Goal: Task Accomplishment & Management: Manage account settings

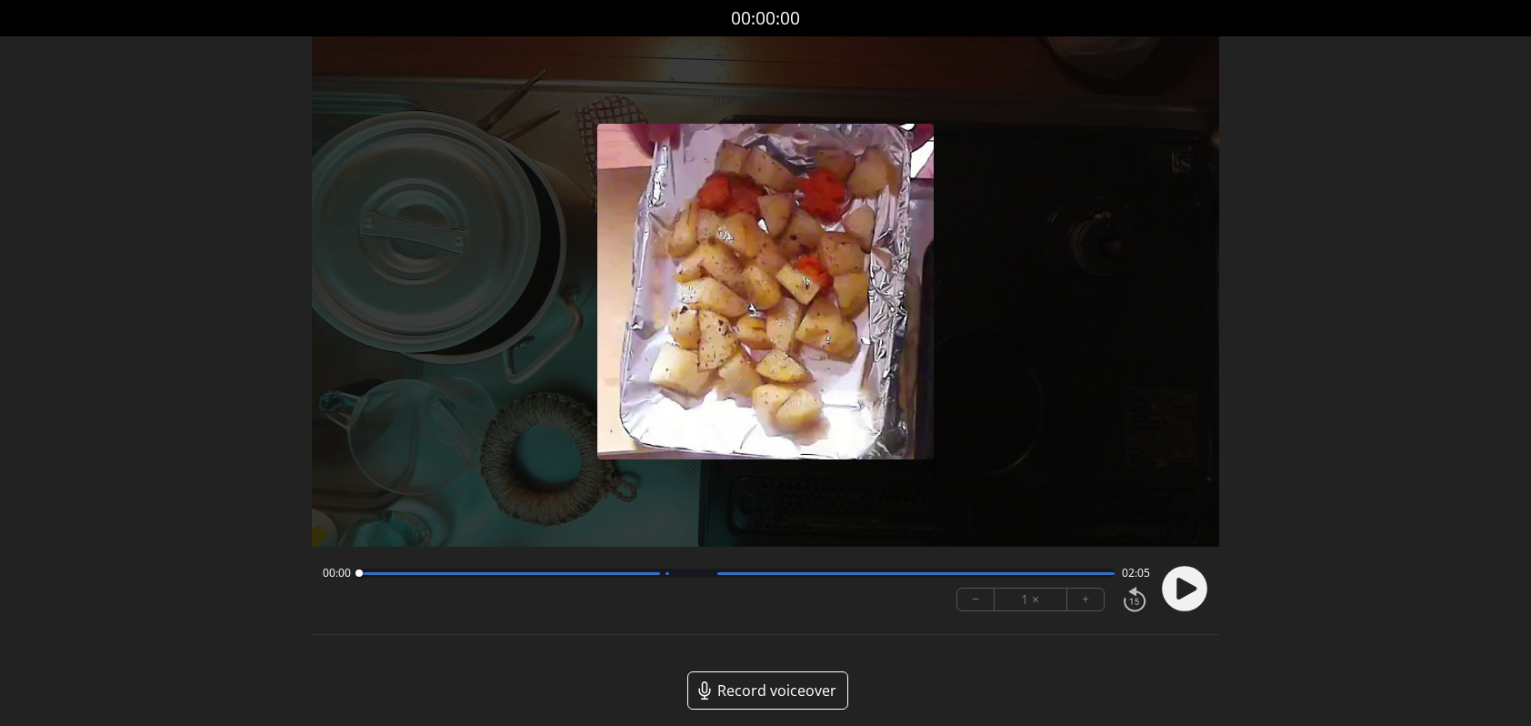
click at [1186, 590] on icon at bounding box center [1186, 588] width 20 height 22
click at [1182, 586] on circle at bounding box center [1184, 588] width 45 height 45
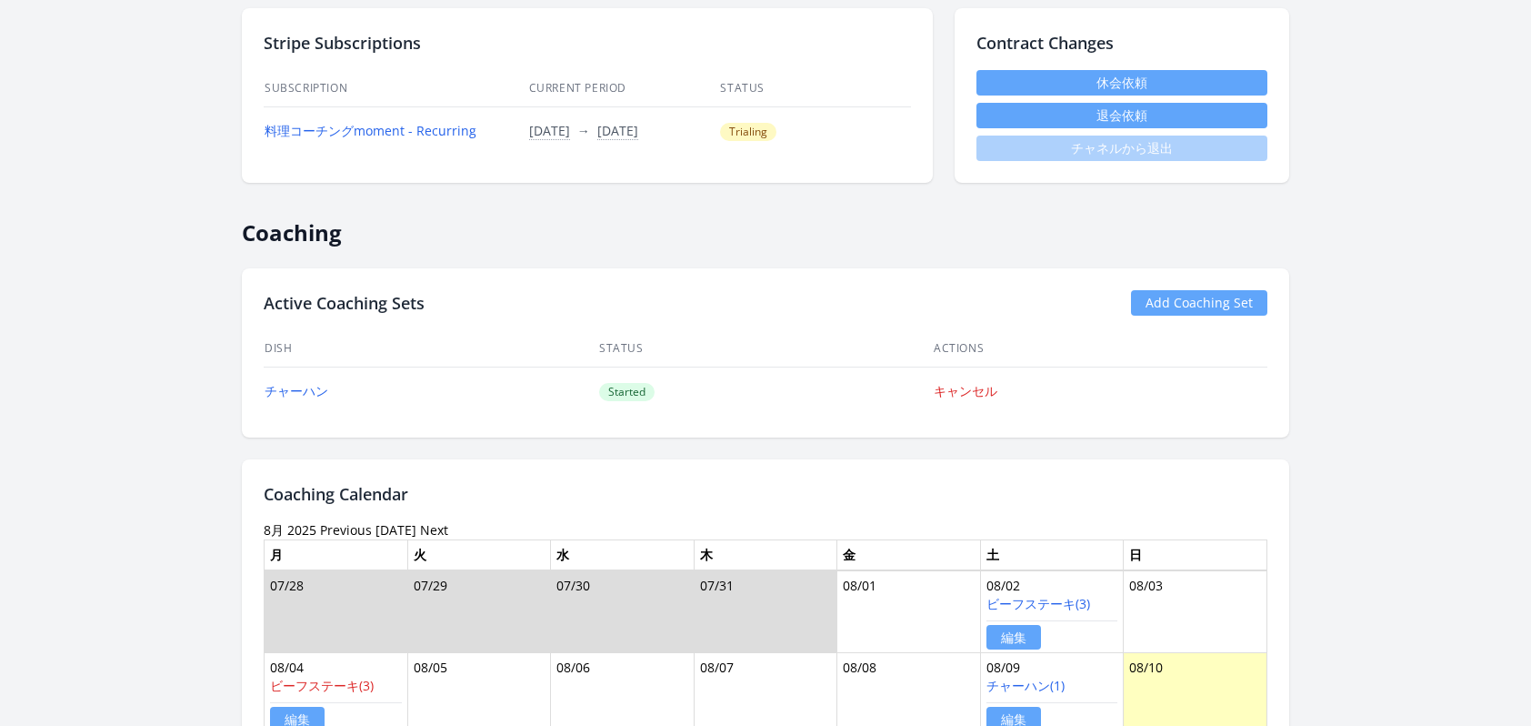
scroll to position [795, 0]
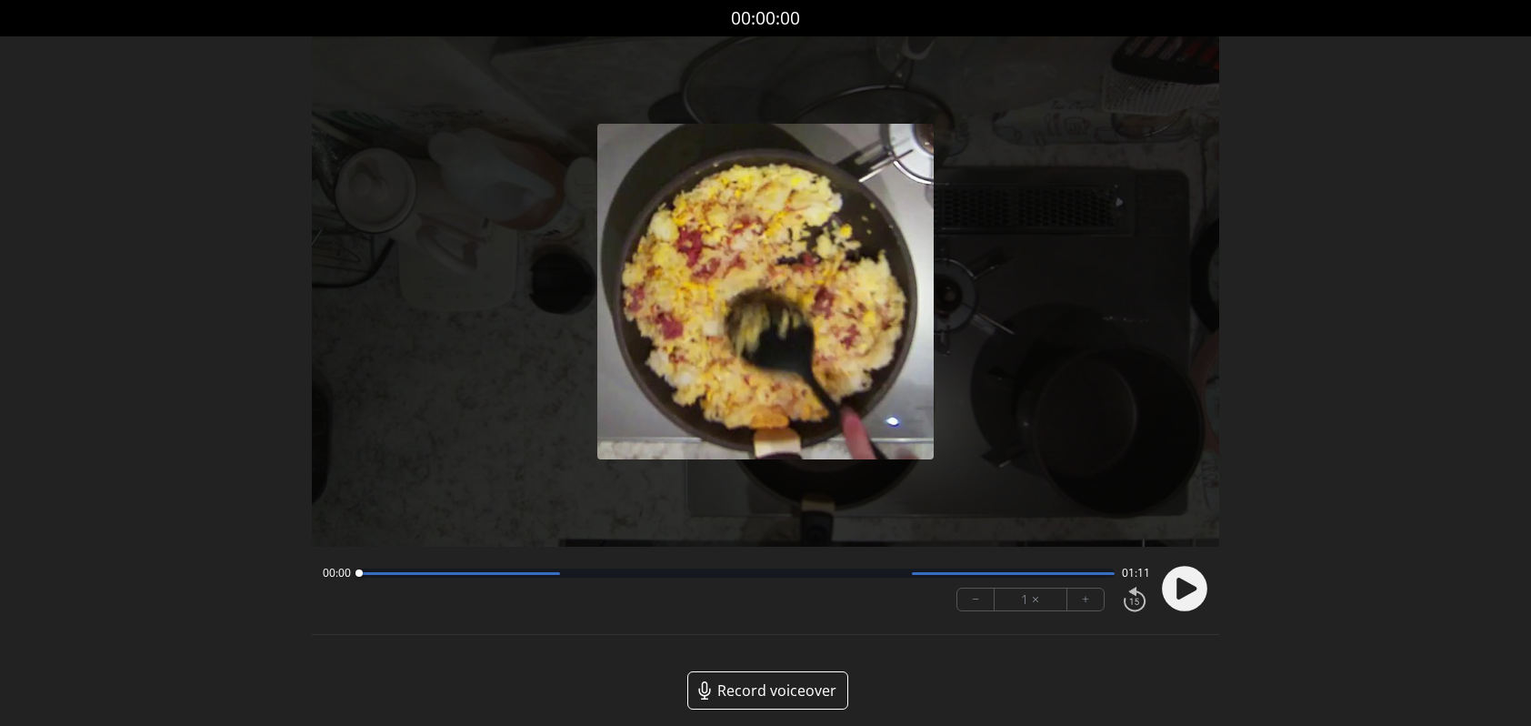
click at [1185, 586] on icon at bounding box center [1186, 588] width 20 height 22
click at [1179, 592] on icon at bounding box center [1179, 588] width 5 height 19
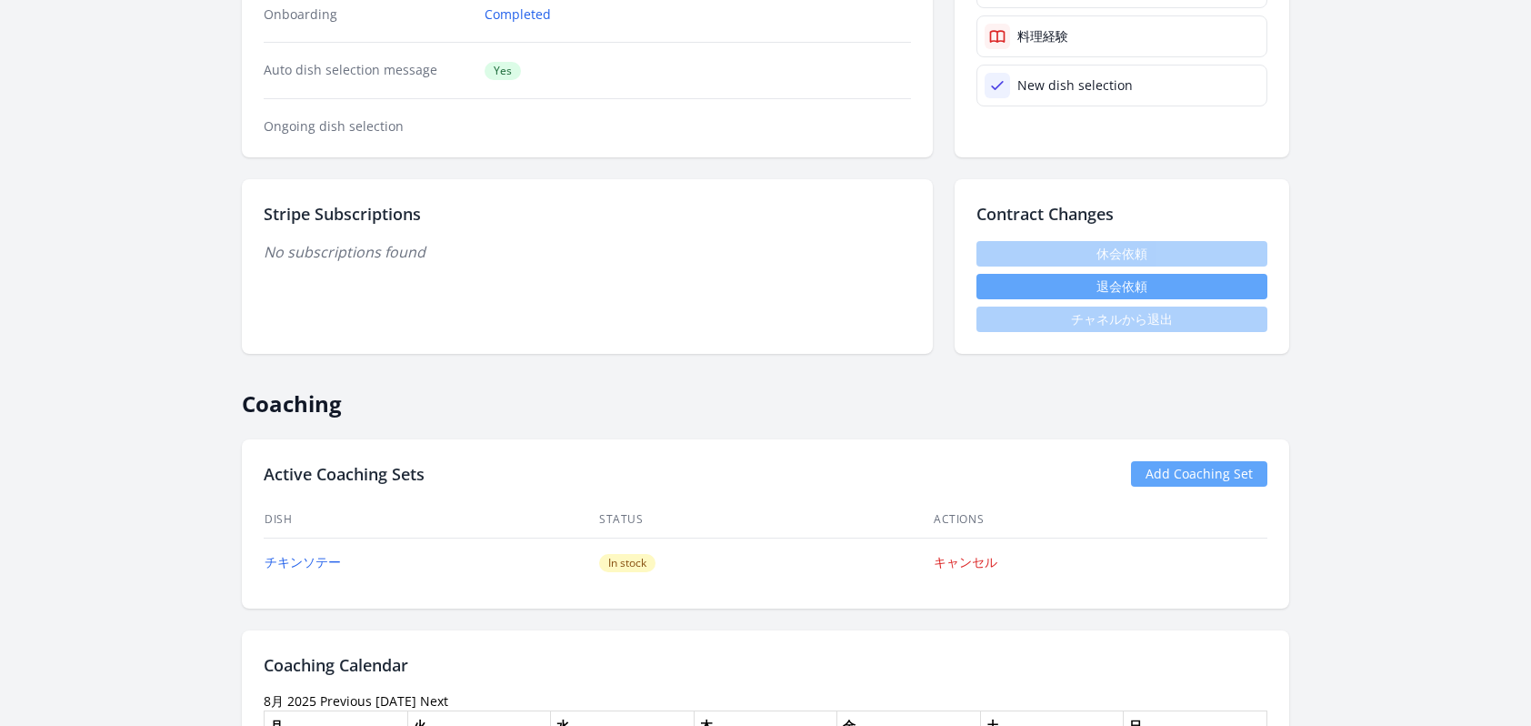
scroll to position [283, 0]
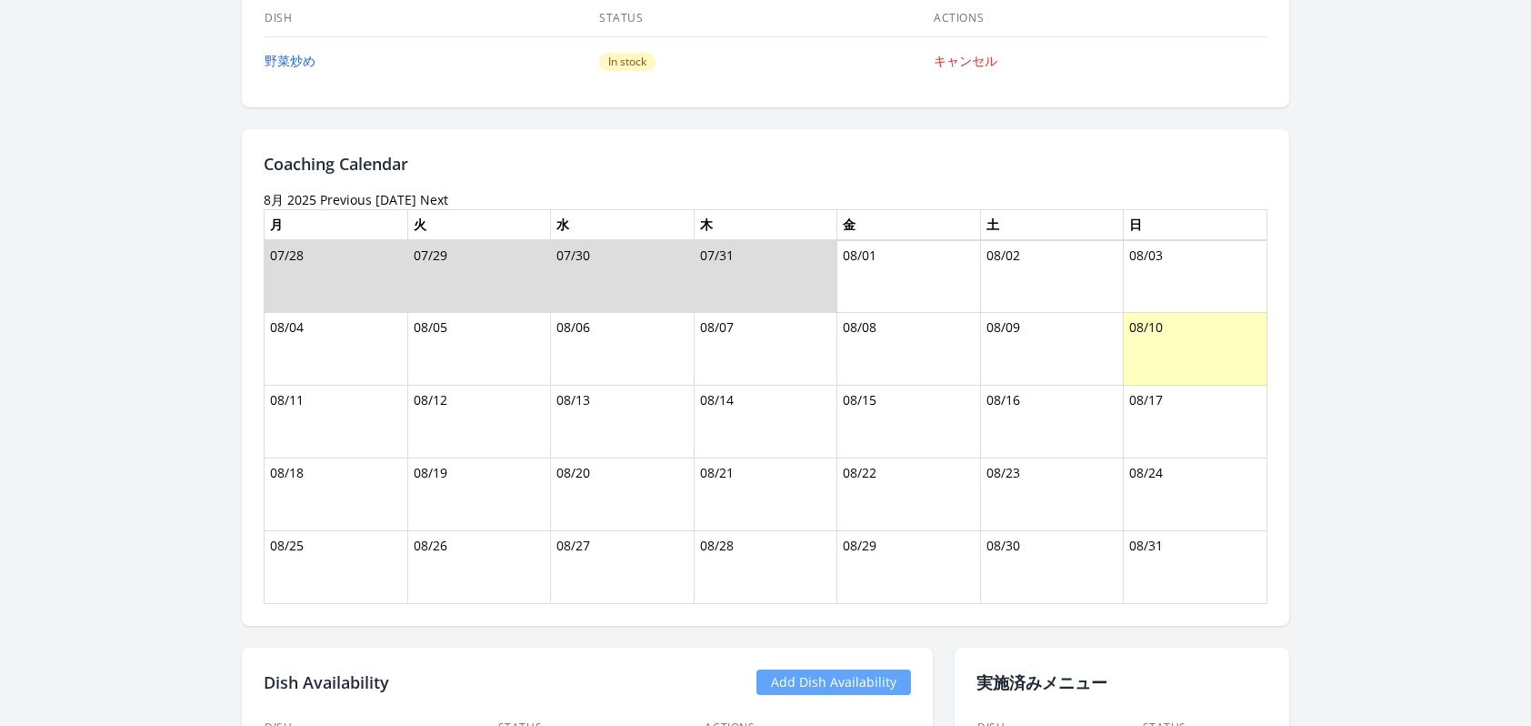
scroll to position [947, 0]
click at [328, 197] on link "Previous" at bounding box center [346, 198] width 52 height 17
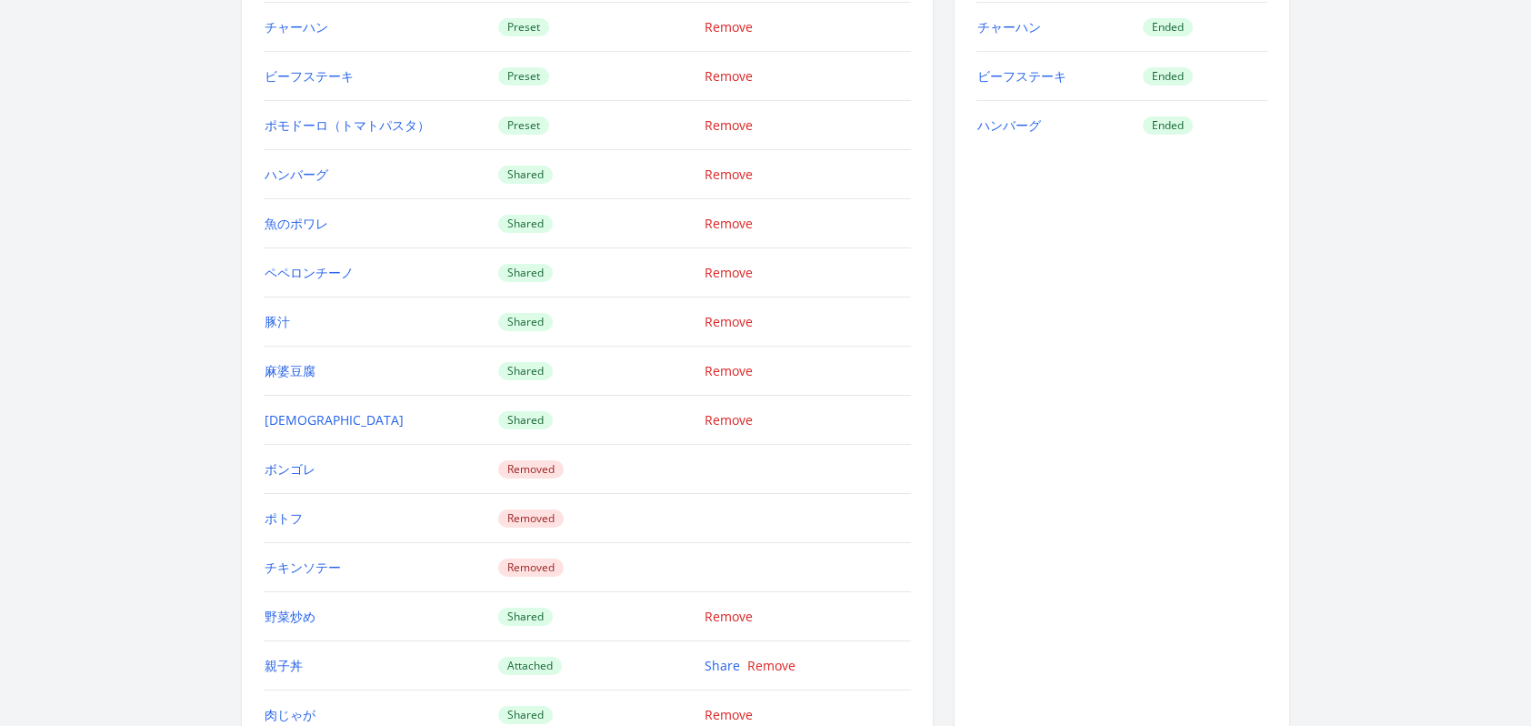
scroll to position [1445, 0]
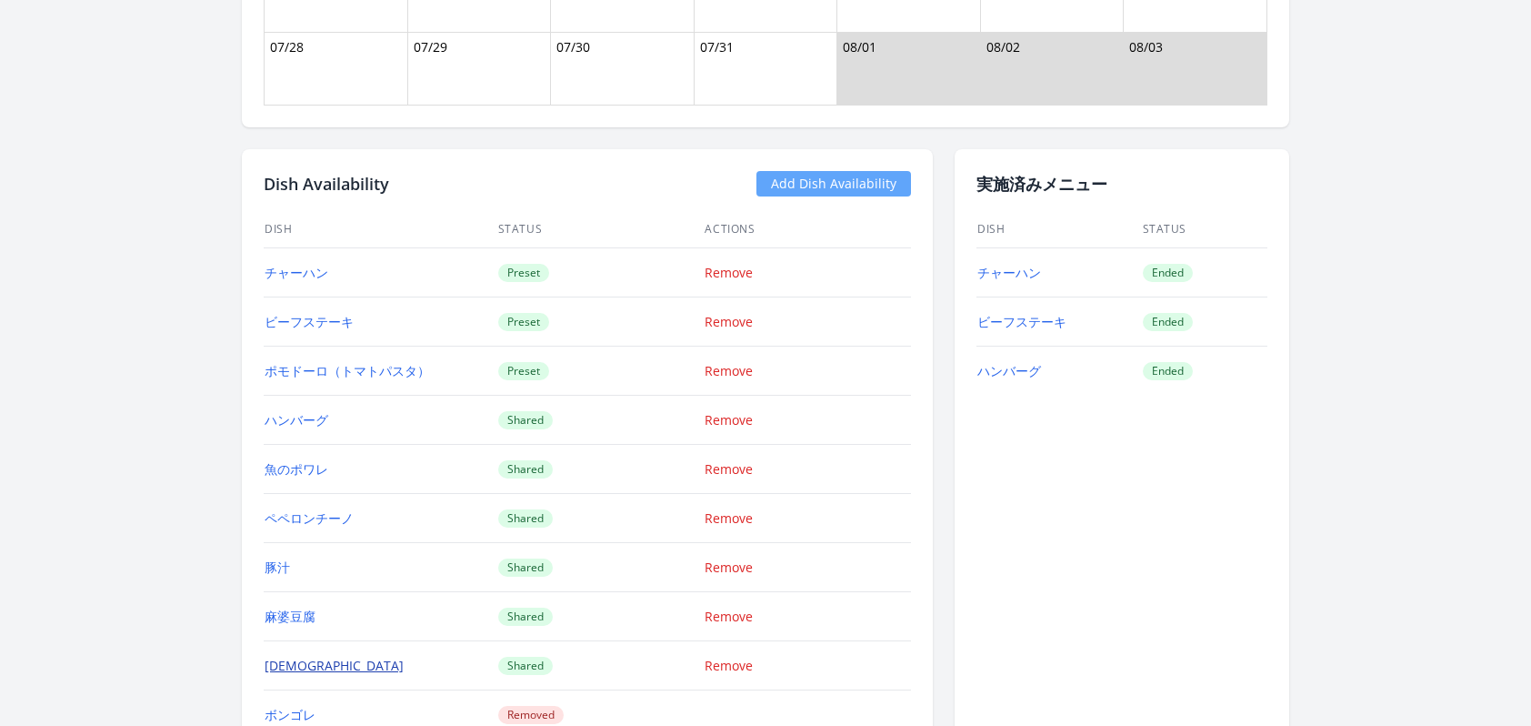
click at [315, 672] on link "ムニエル" at bounding box center [334, 664] width 139 height 17
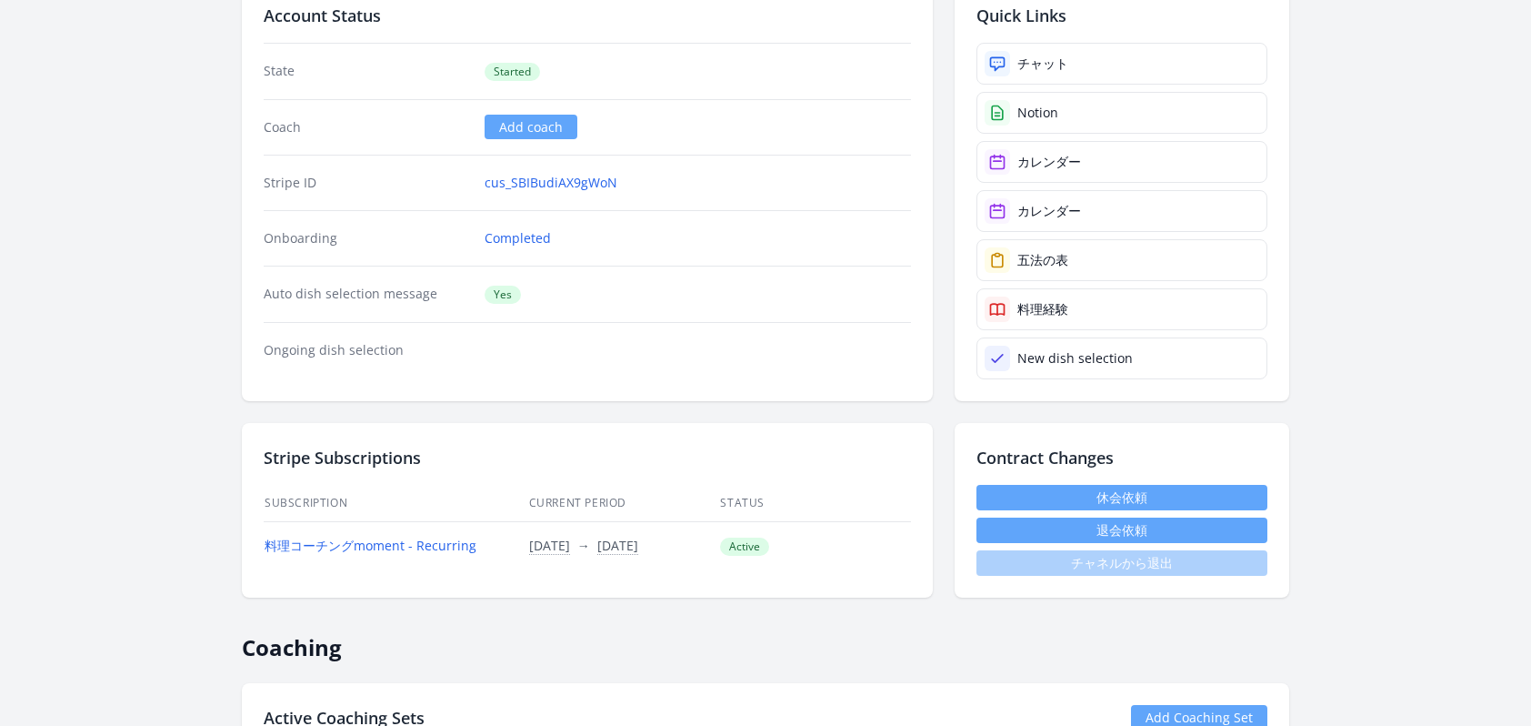
scroll to position [292, 0]
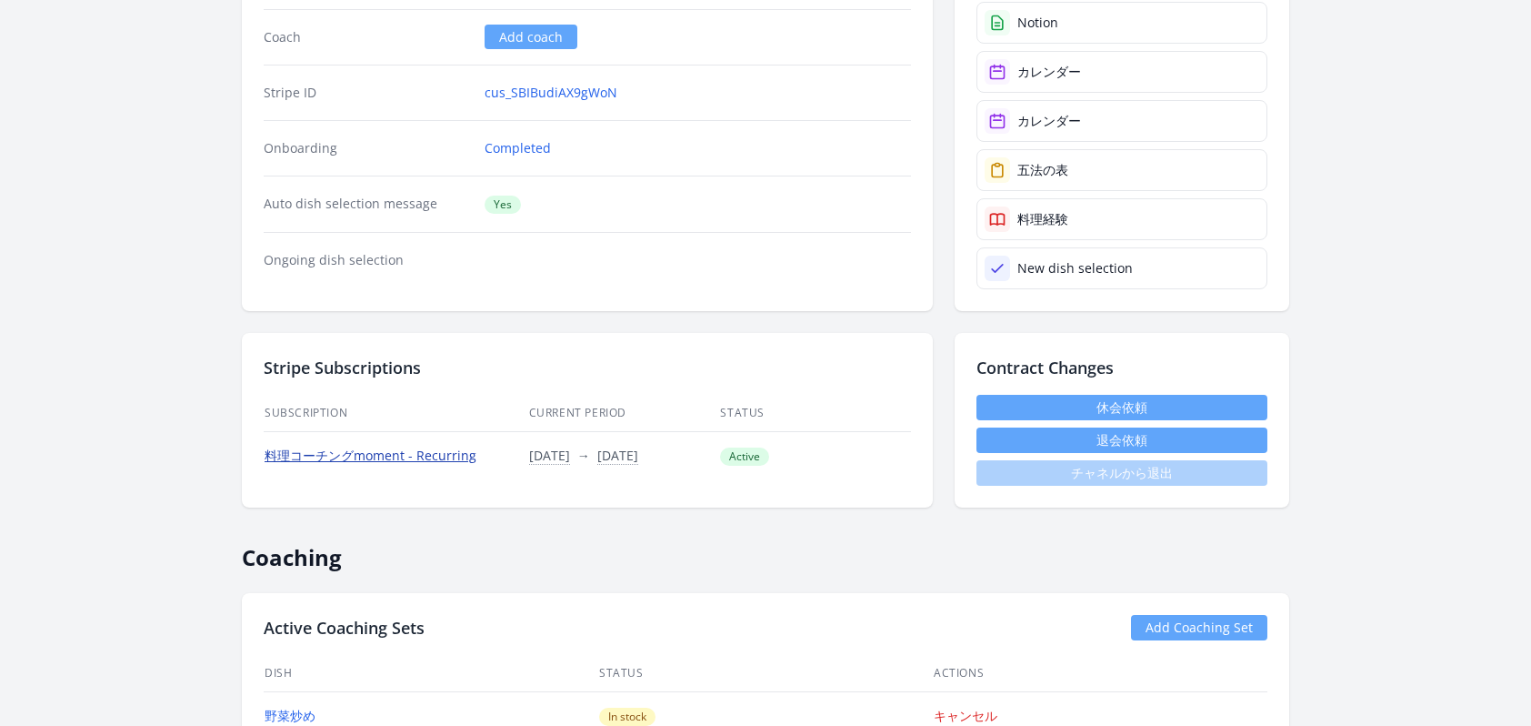
click at [462, 456] on link "料理コーチングmoment - Recurring" at bounding box center [371, 454] width 212 height 17
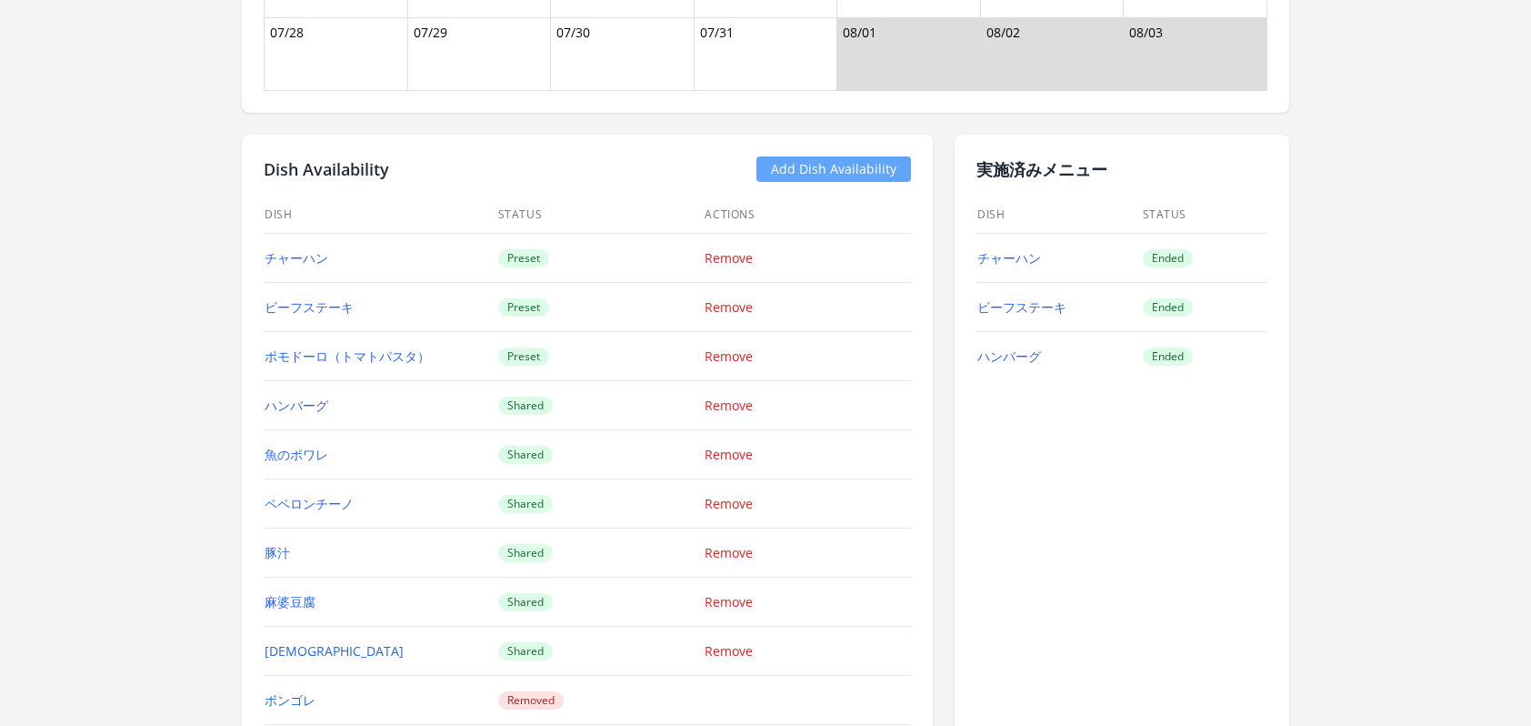
scroll to position [1579, 0]
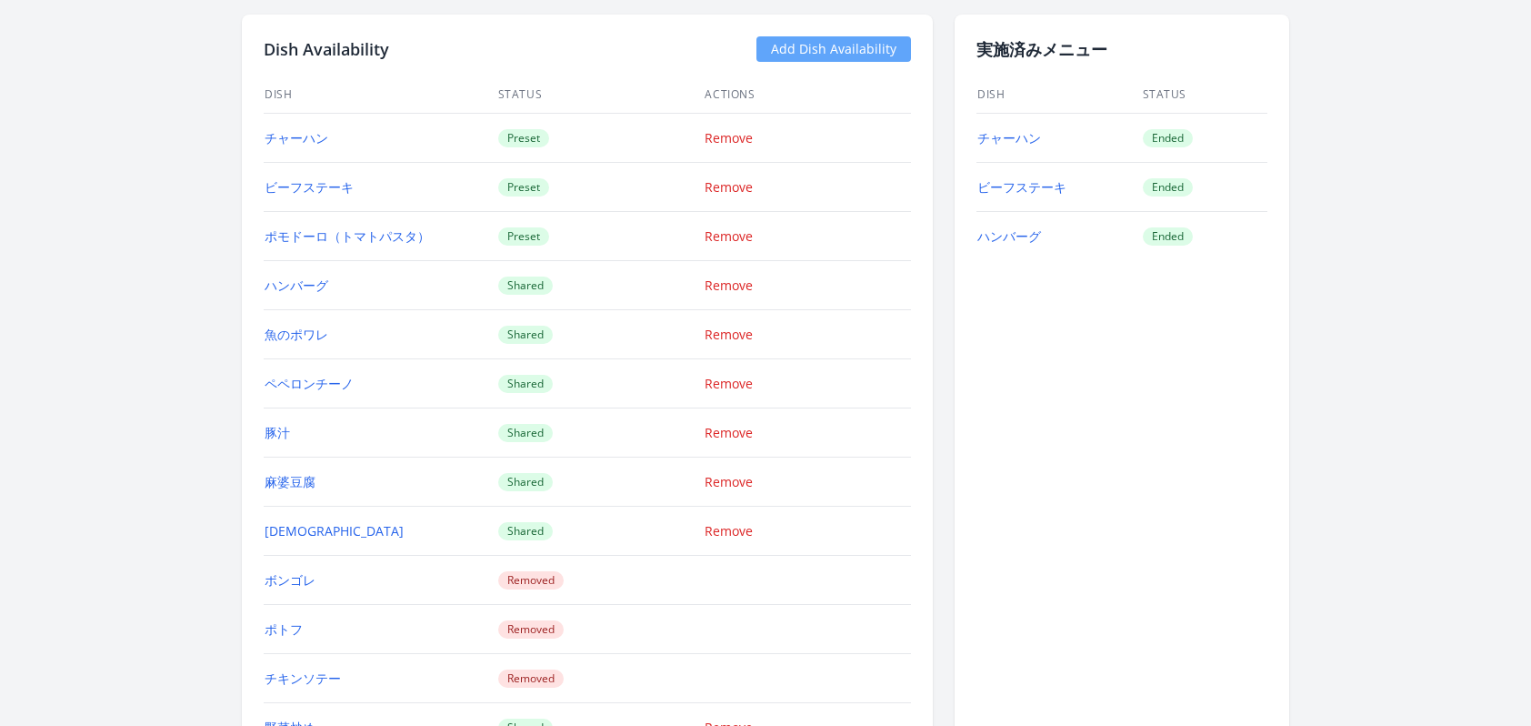
drag, startPoint x: 261, startPoint y: 134, endPoint x: 692, endPoint y: 210, distance: 437.7
click at [692, 210] on div "Dish Availability Add Dish Availability Dish Status Actions チャーハン Preset Remove…" at bounding box center [587, 517] width 691 height 1004
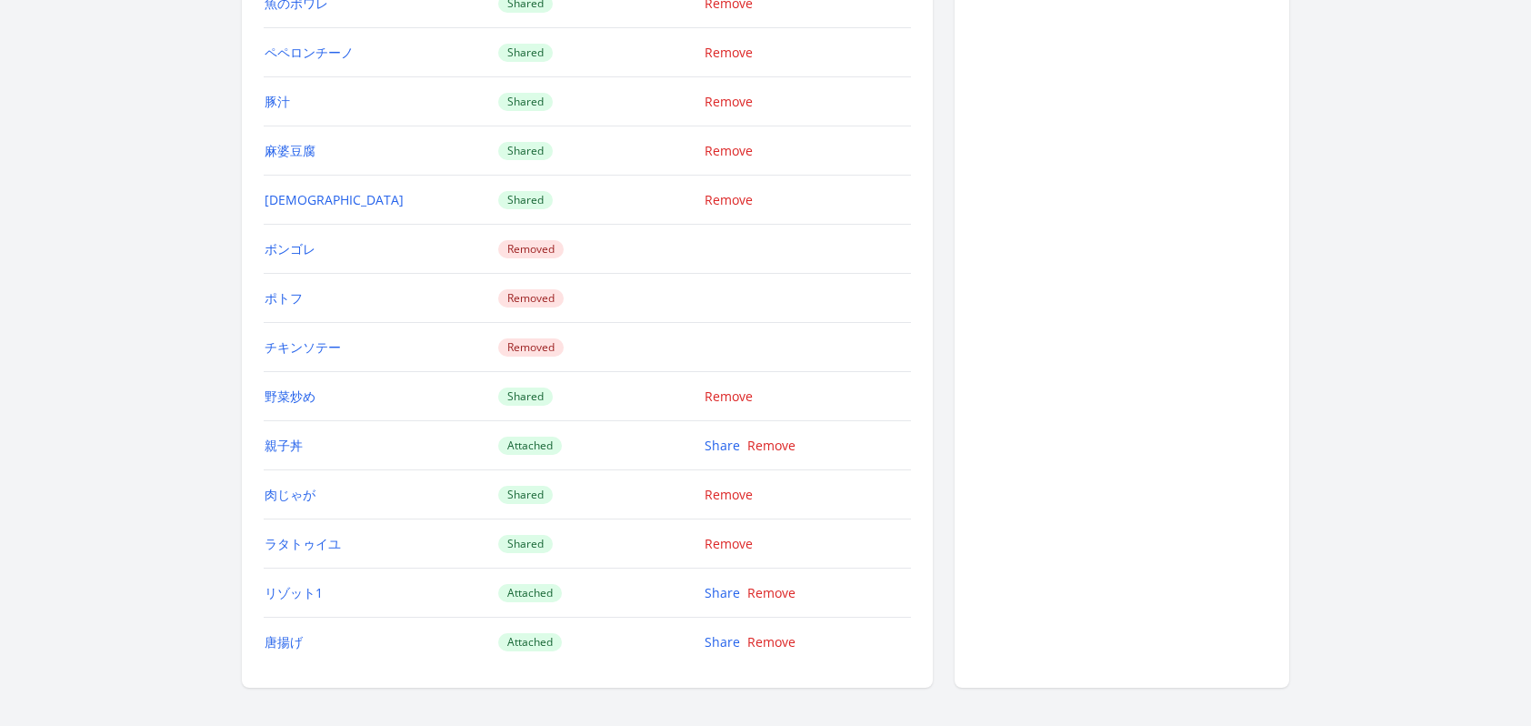
scroll to position [1919, 0]
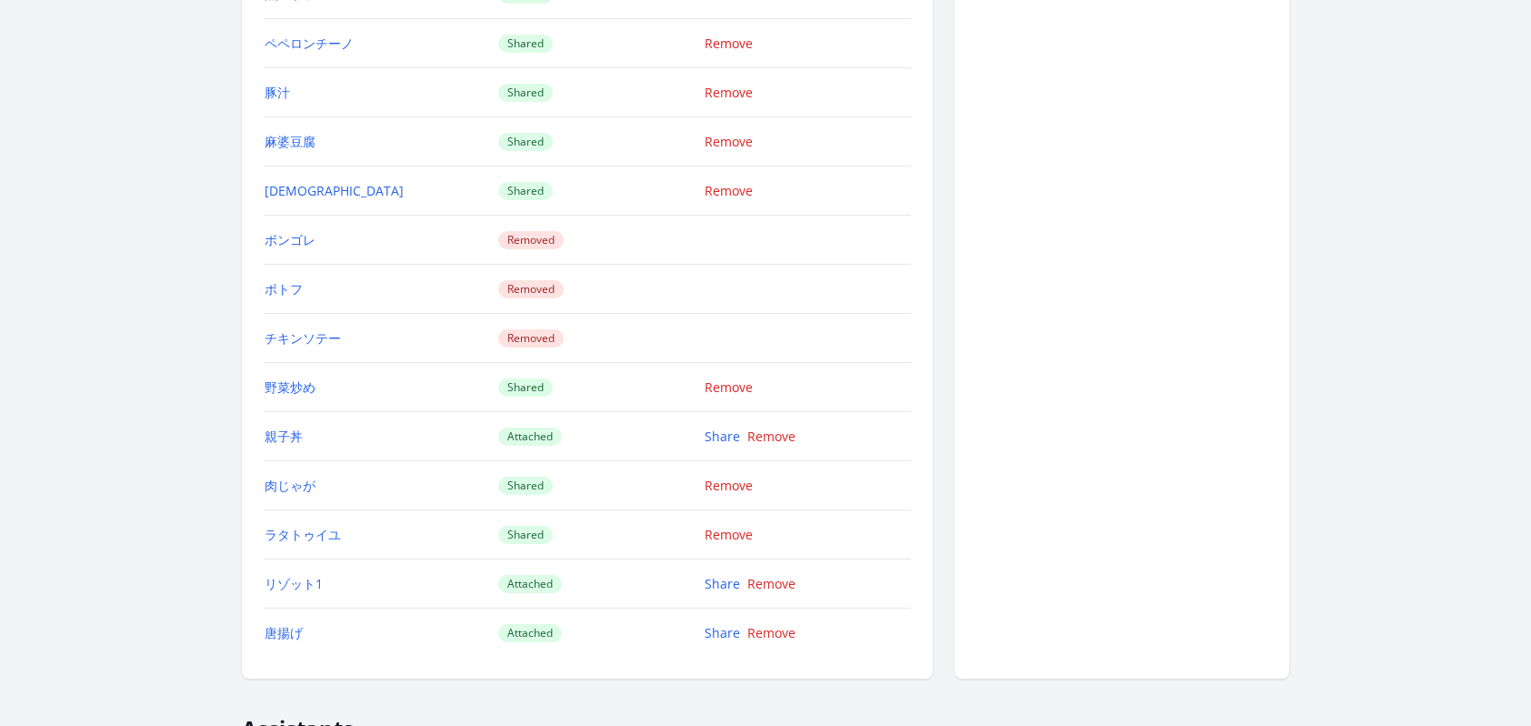
click at [562, 533] on td "Shared" at bounding box center [600, 534] width 207 height 49
copy div "Dish Status Actions チャーハン Preset Remove ビーフステーキ Preset Remove ポモドーロ（トマトパスタ） Pre…"
click at [885, 252] on td at bounding box center [807, 239] width 207 height 49
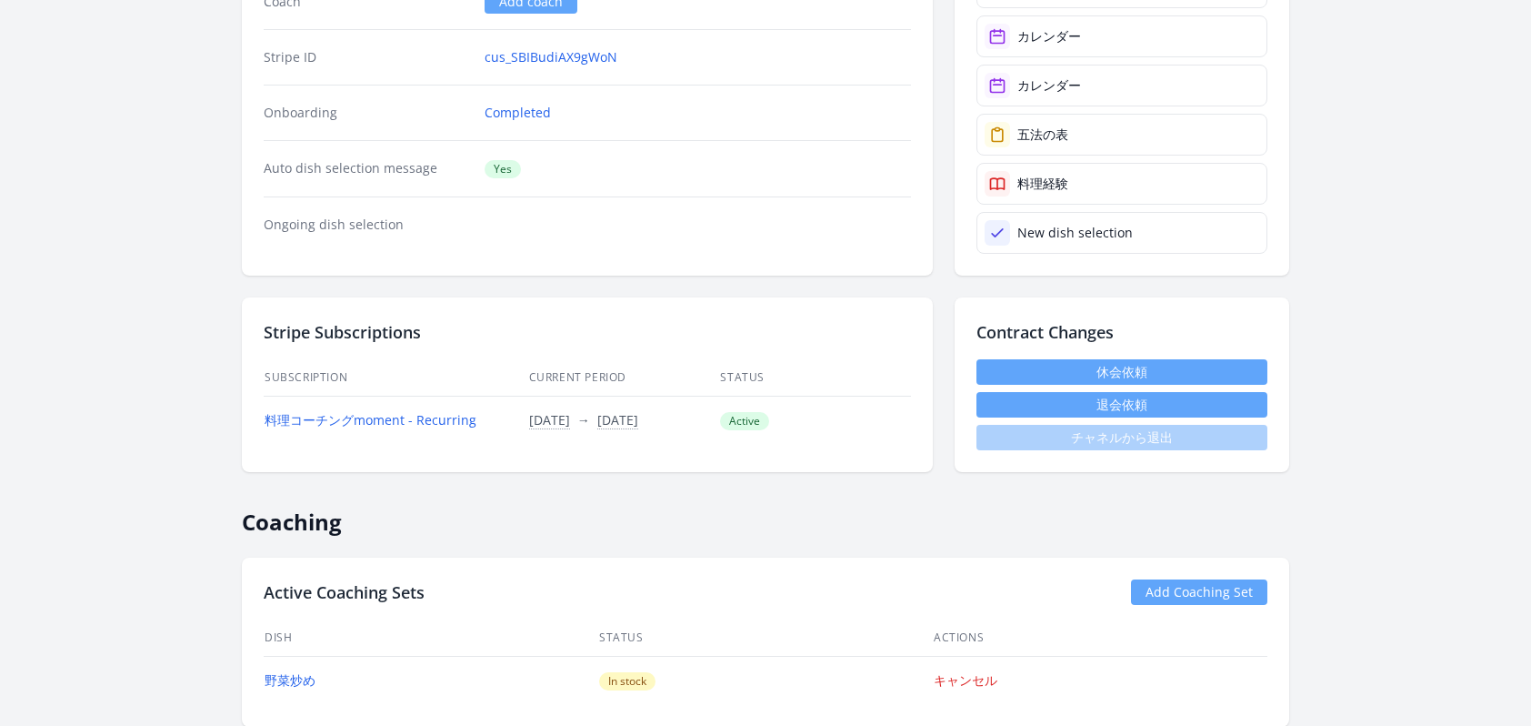
scroll to position [195, 0]
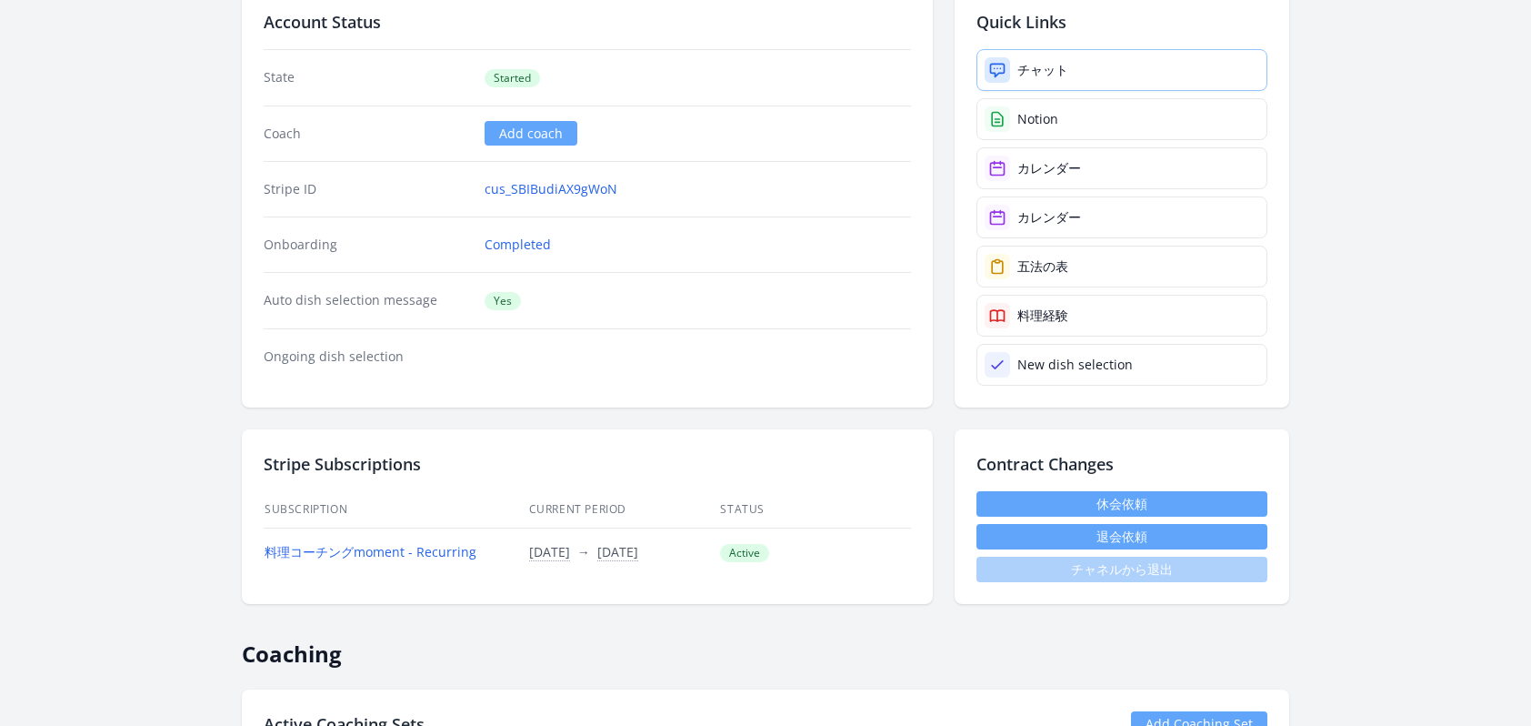
click at [1012, 65] on link "チャット" at bounding box center [1121, 70] width 291 height 42
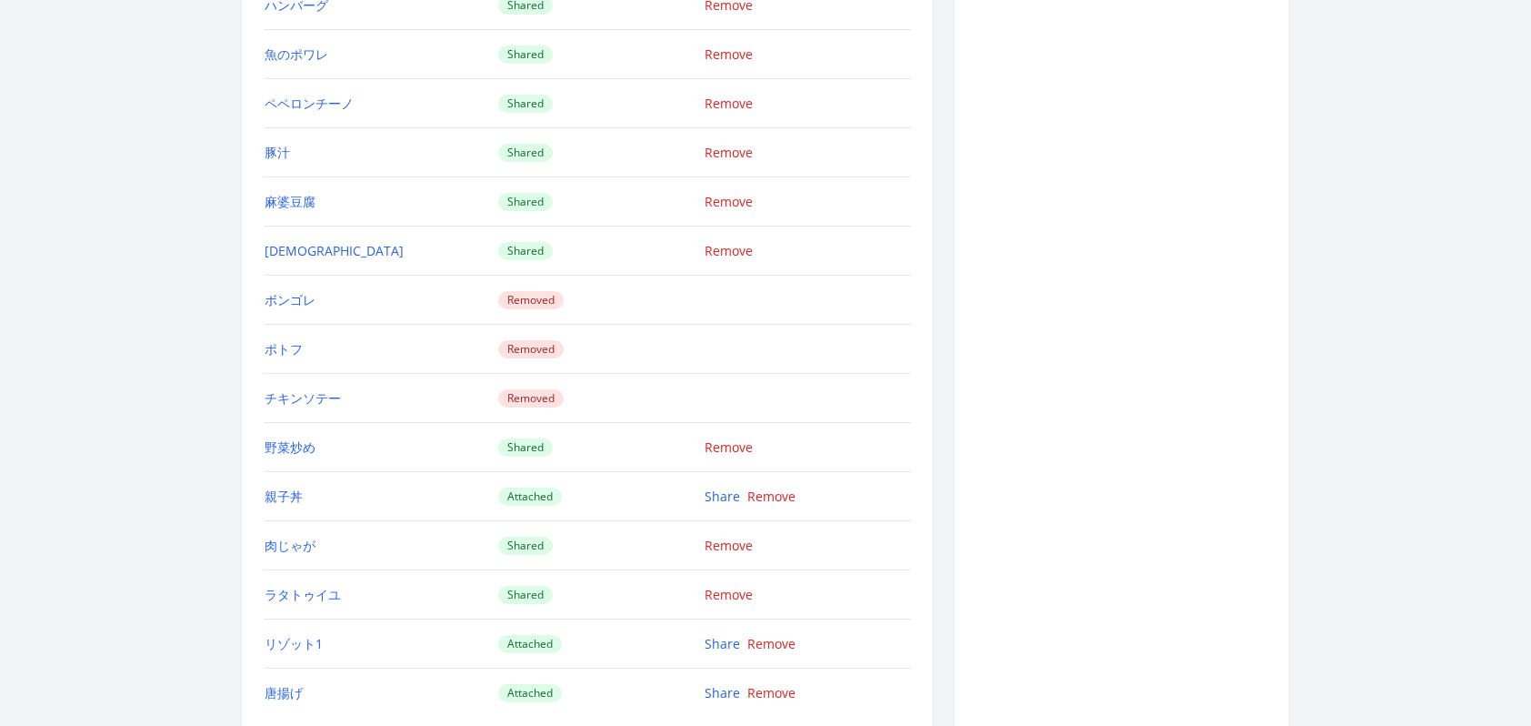
scroll to position [1855, 0]
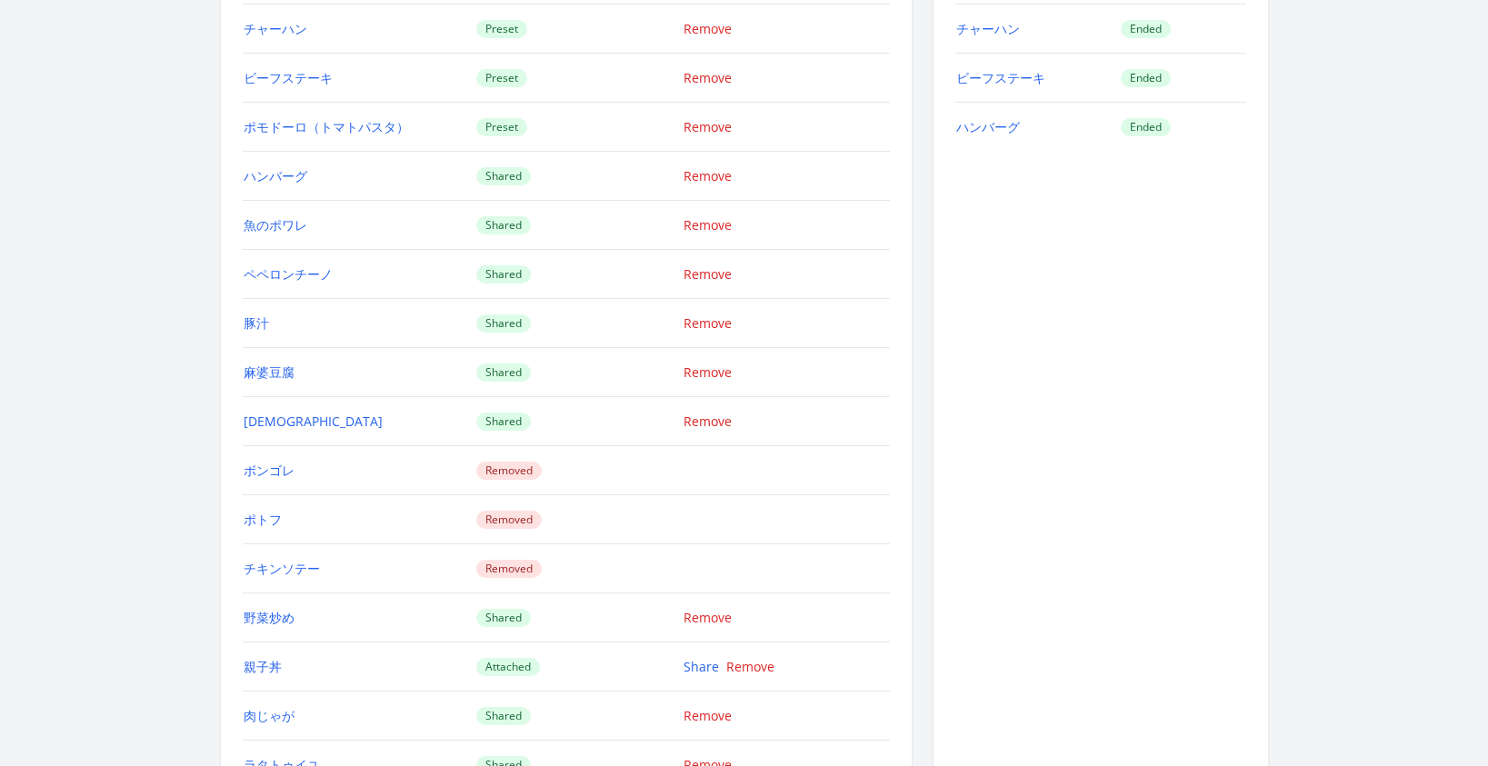
scroll to position [1525, 0]
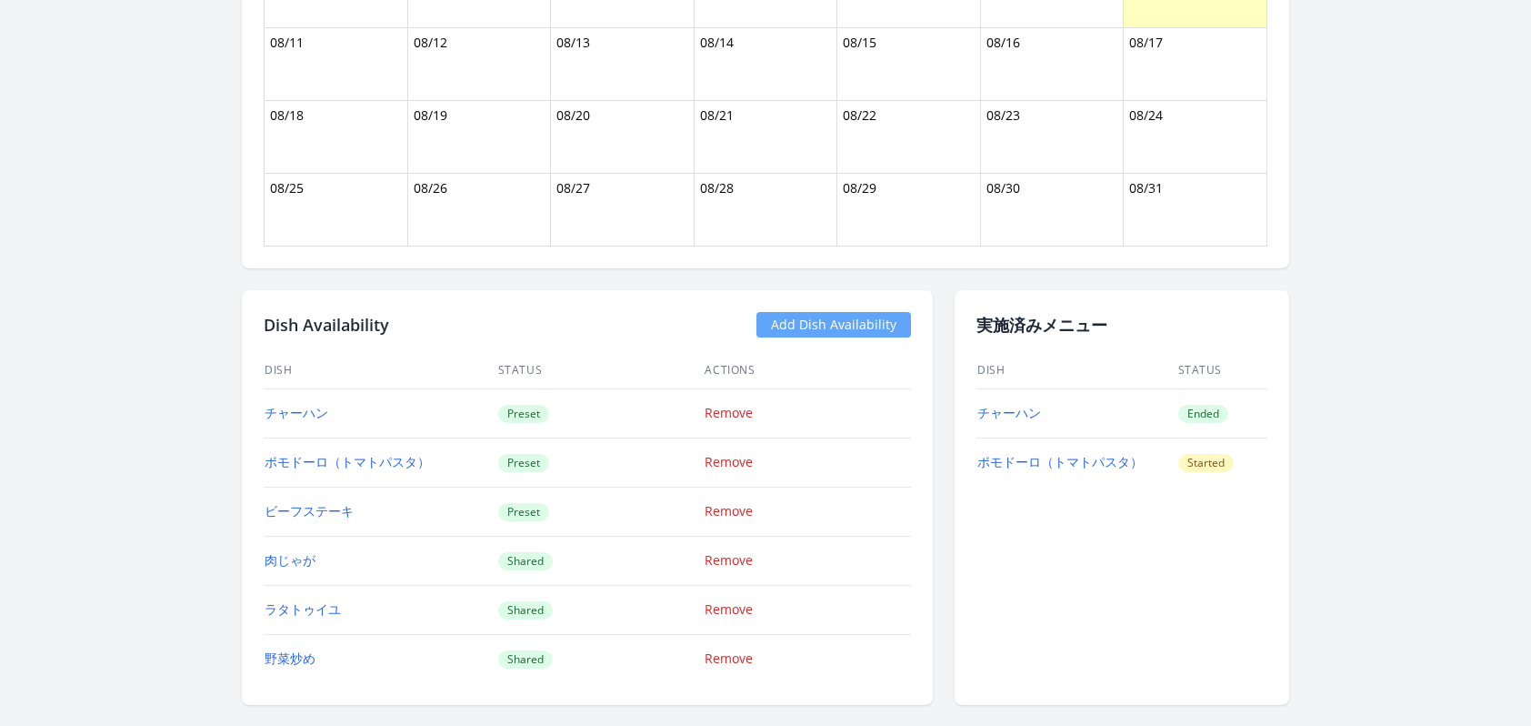
scroll to position [1474, 0]
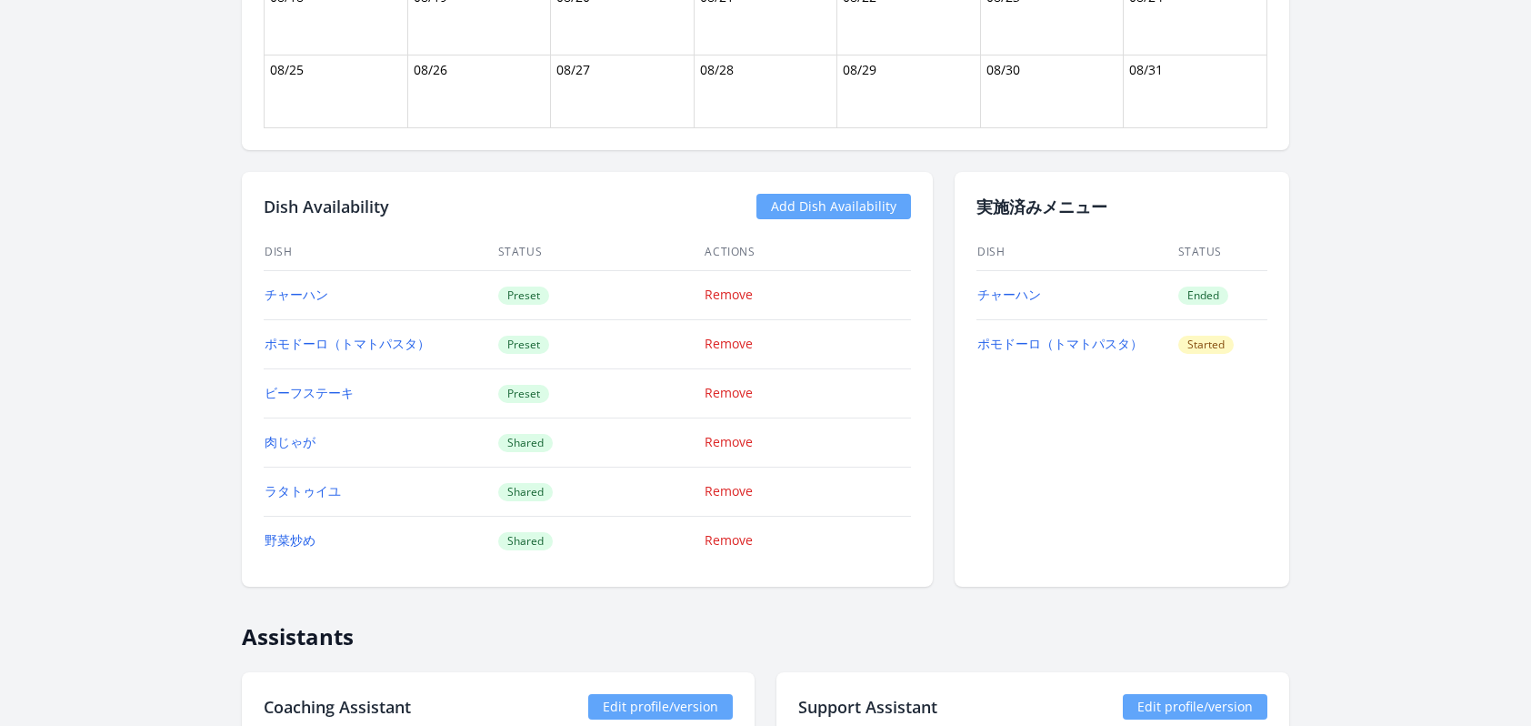
click at [851, 211] on link "Add Dish Availability" at bounding box center [833, 206] width 155 height 25
click at [791, 207] on link "Add Dish Availability" at bounding box center [833, 206] width 155 height 25
click at [814, 212] on link "Add Dish Availability" at bounding box center [833, 206] width 155 height 25
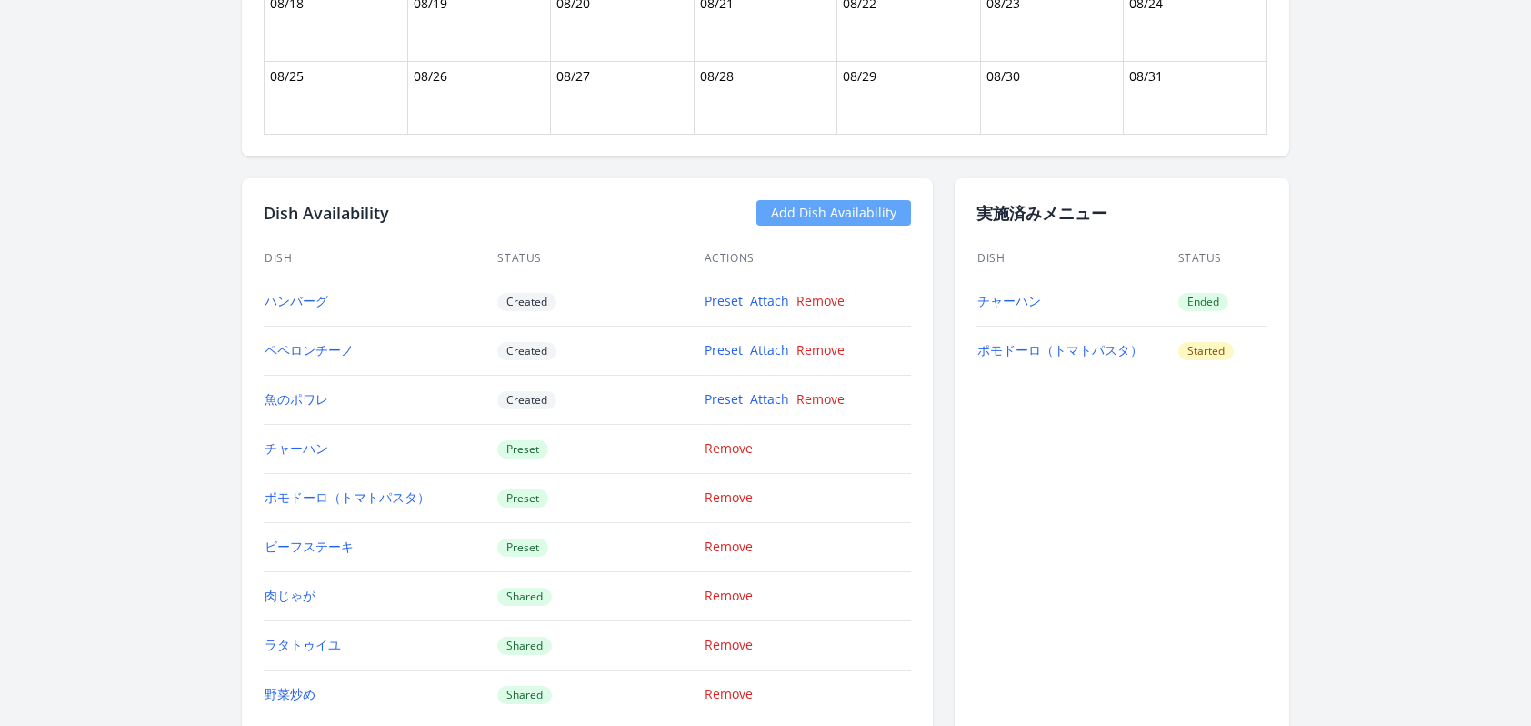
scroll to position [1467, 0]
click at [776, 304] on link "Attach" at bounding box center [769, 300] width 39 height 17
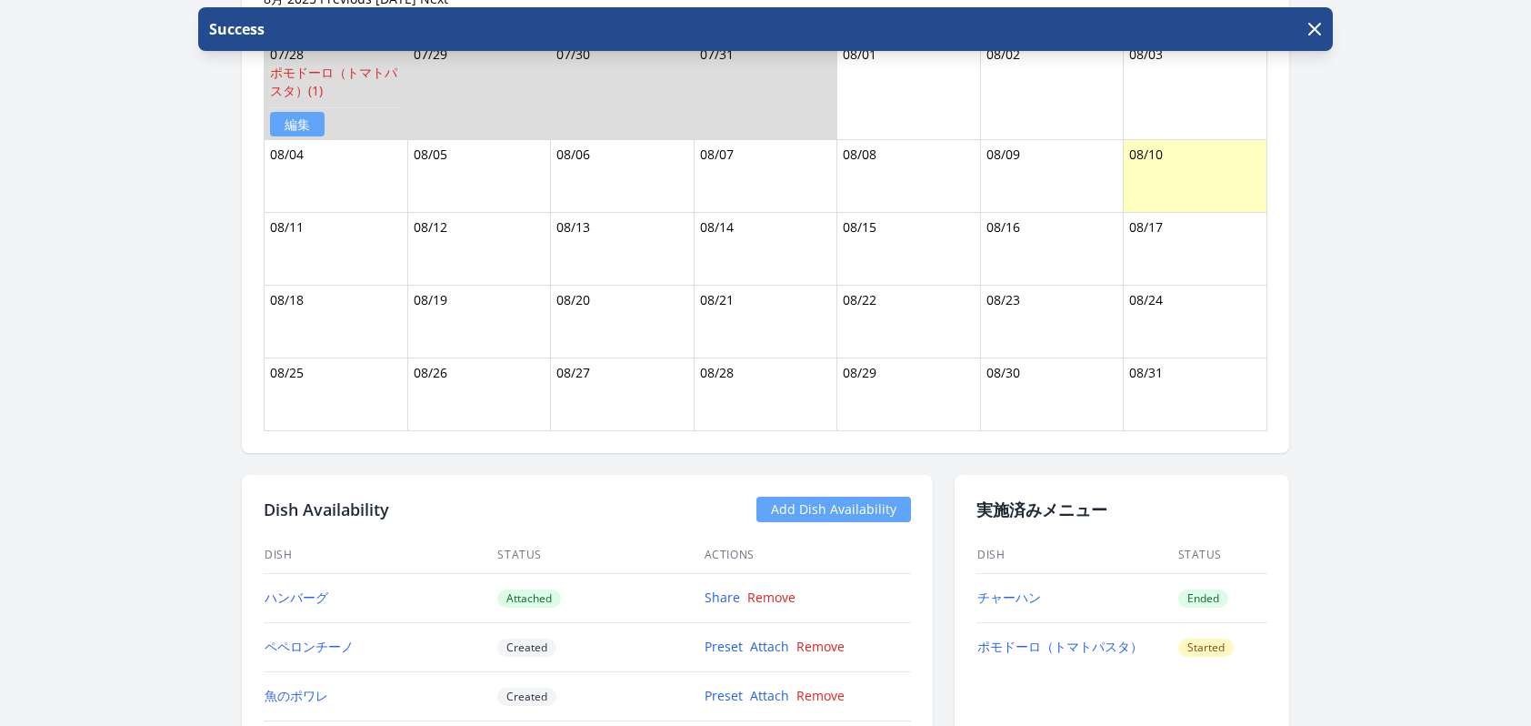
scroll to position [1553, 0]
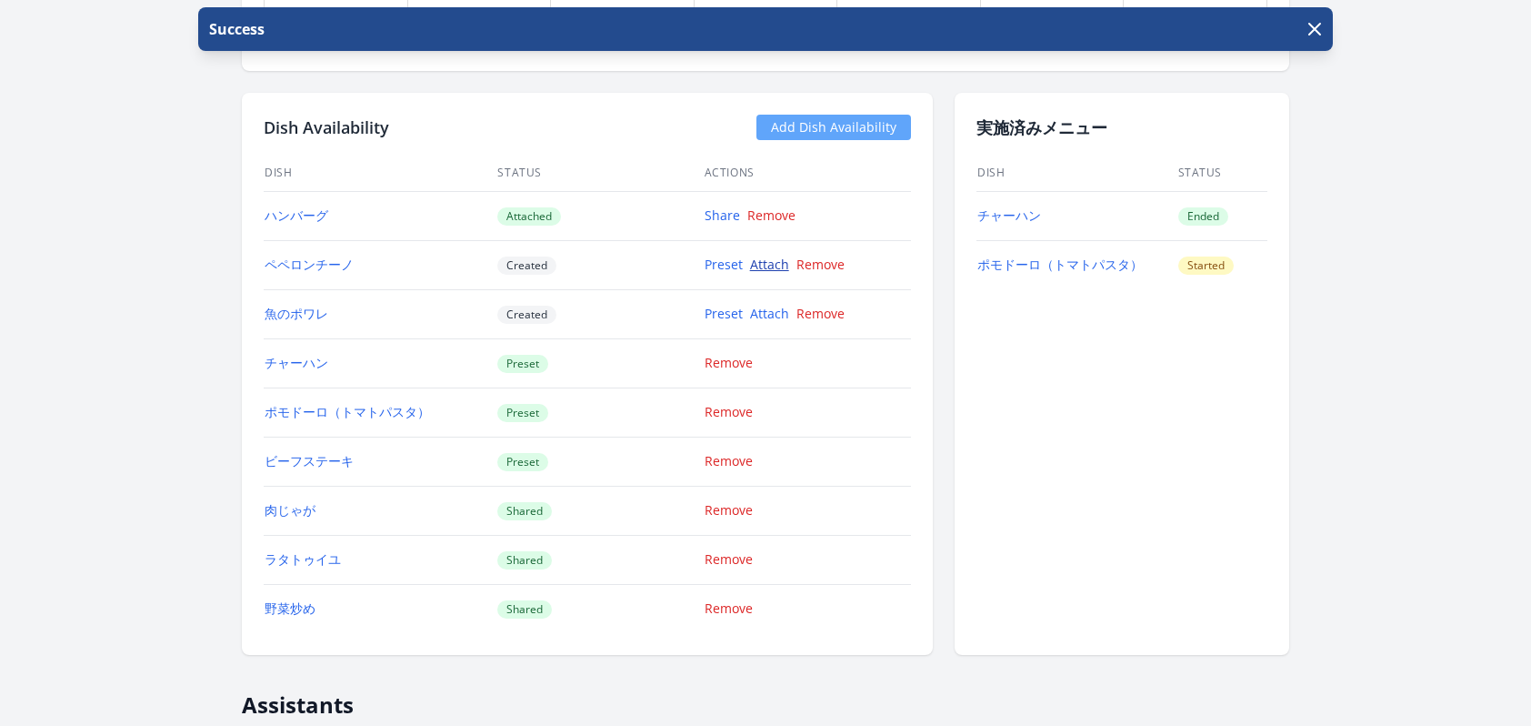
click at [781, 267] on link "Attach" at bounding box center [769, 263] width 39 height 17
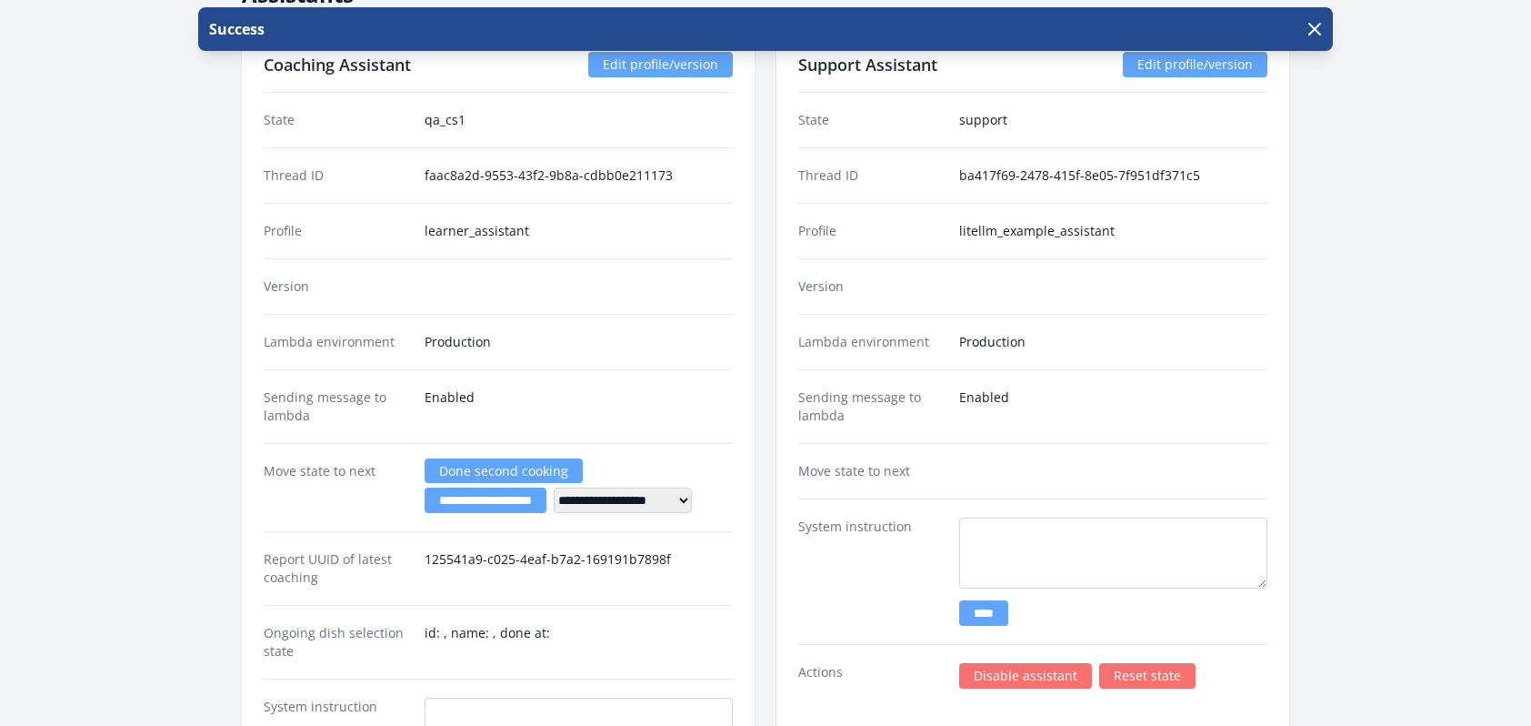
scroll to position [1621, 0]
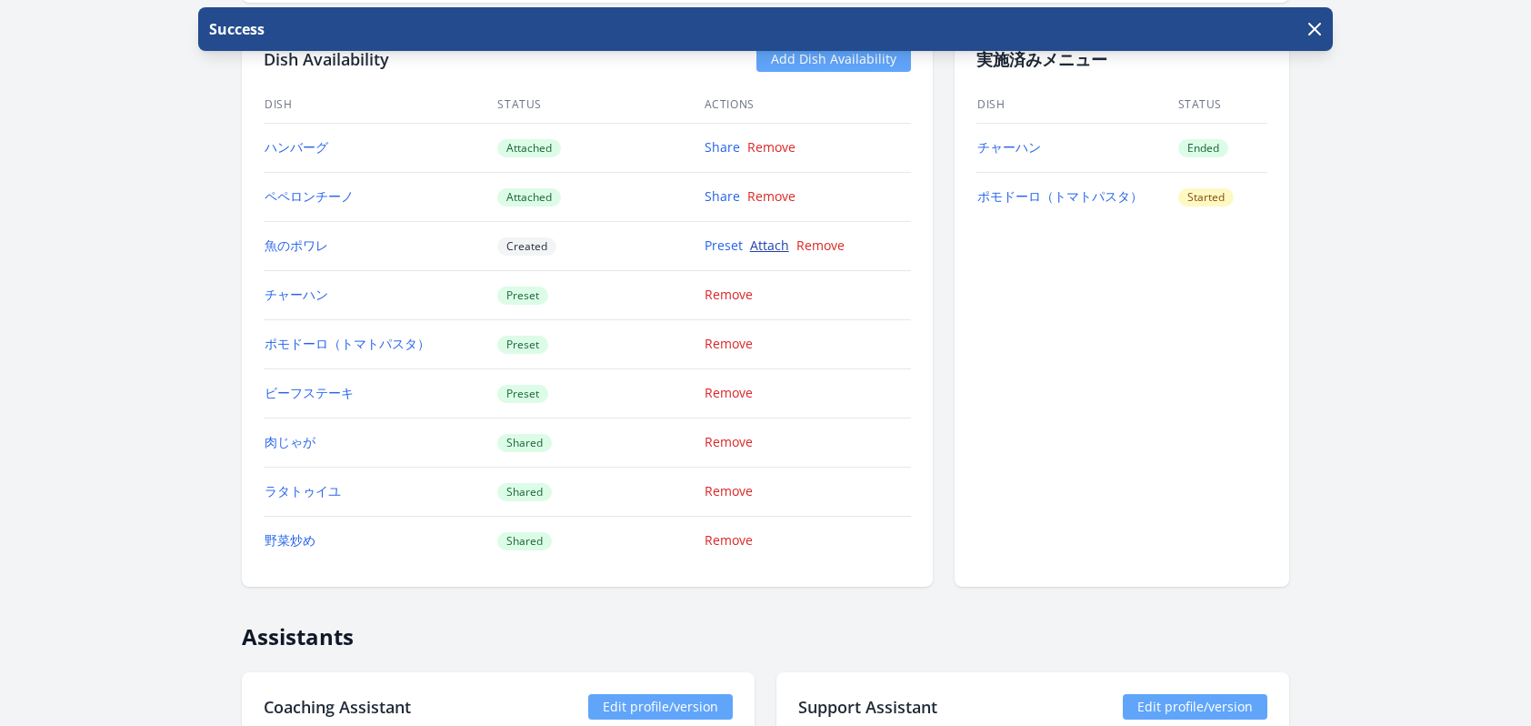
click at [784, 247] on link "Attach" at bounding box center [769, 244] width 39 height 17
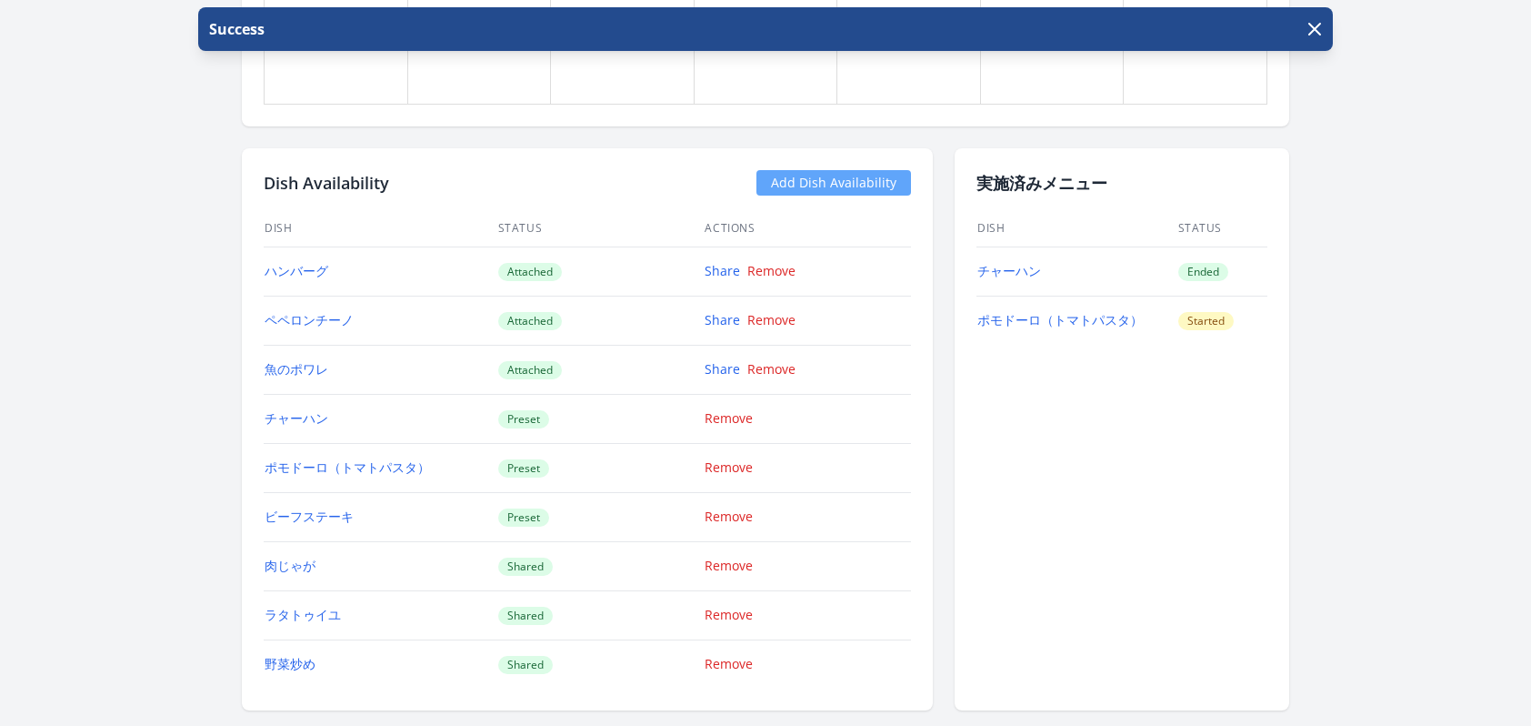
scroll to position [1498, 0]
click at [725, 267] on link "Share" at bounding box center [722, 269] width 35 height 17
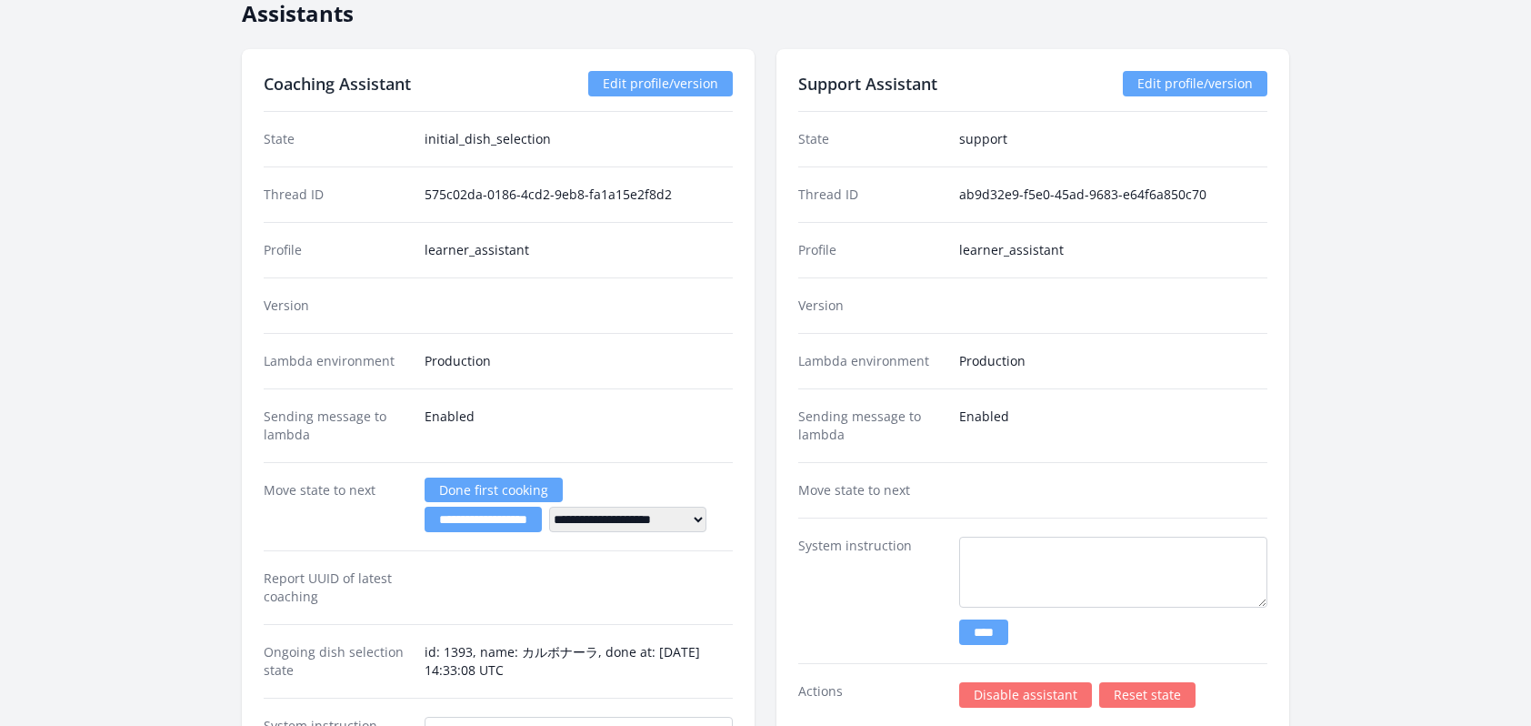
scroll to position [2226, 0]
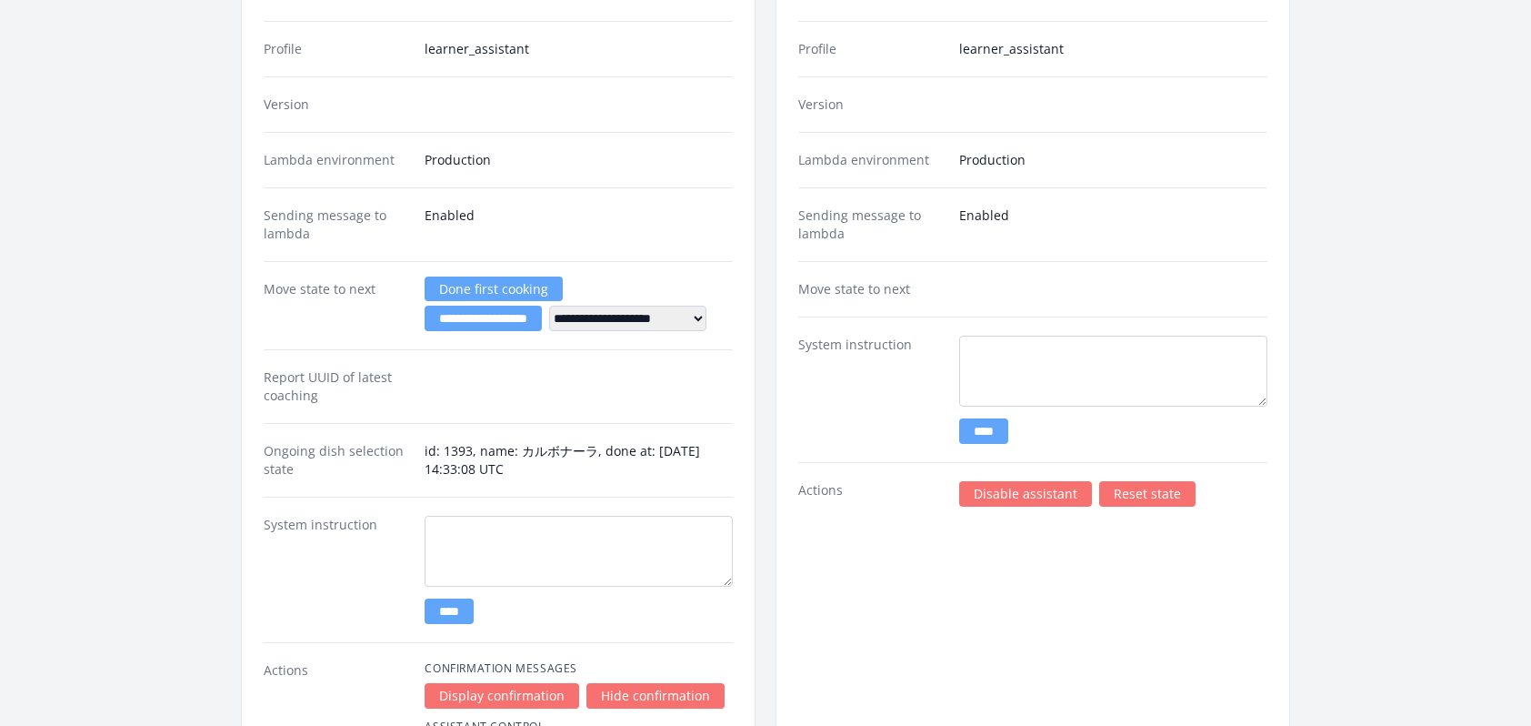
click at [1016, 495] on link "Disable assistant" at bounding box center [1025, 493] width 133 height 25
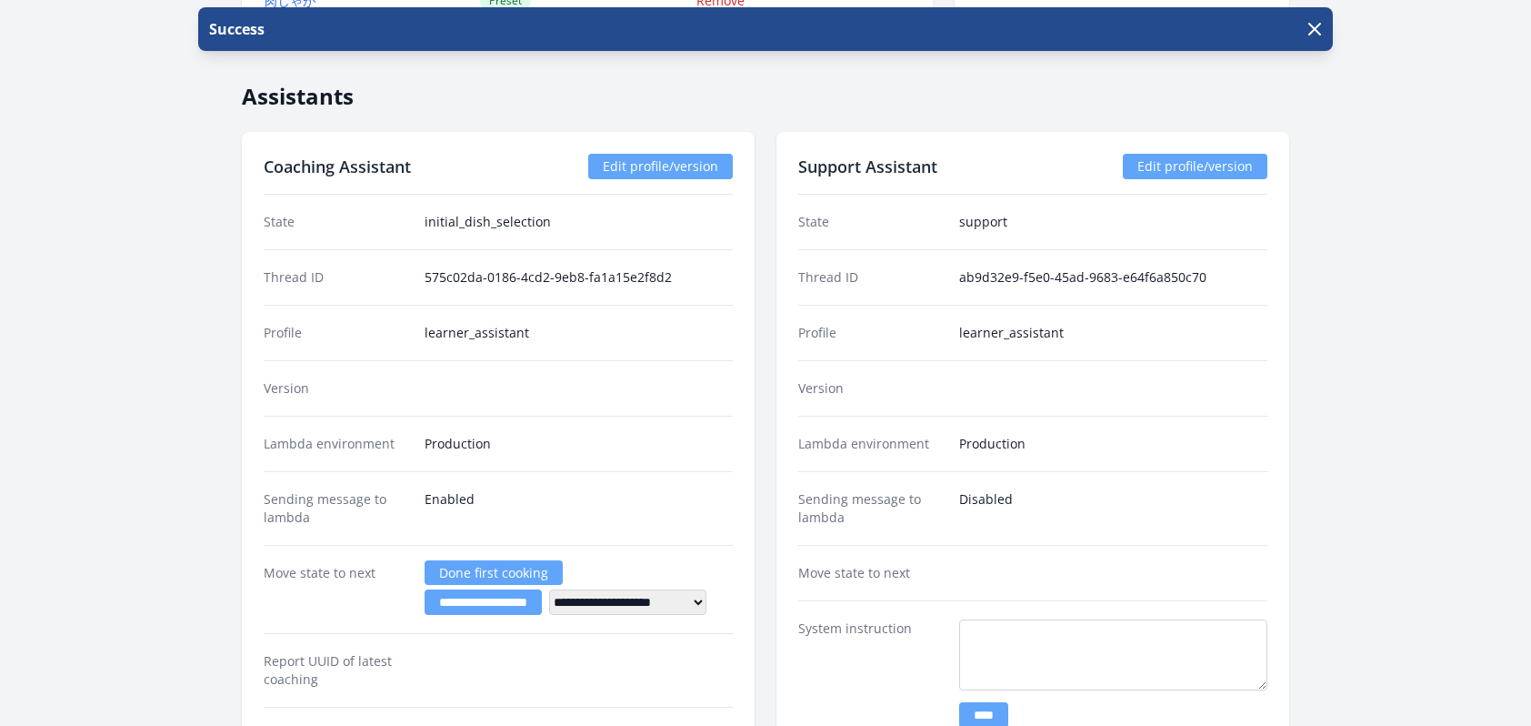
scroll to position [2137, 0]
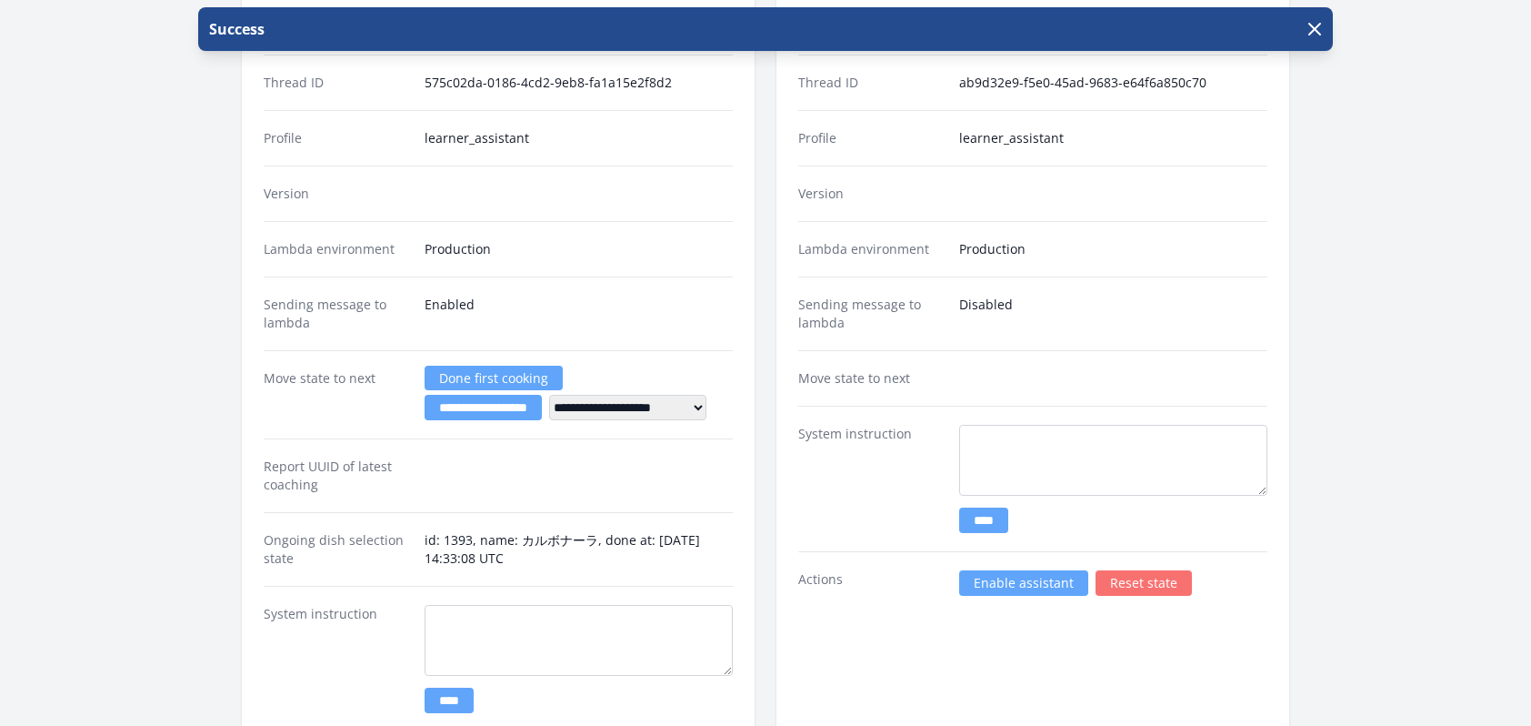
click at [997, 579] on link "Enable assistant" at bounding box center [1023, 582] width 129 height 25
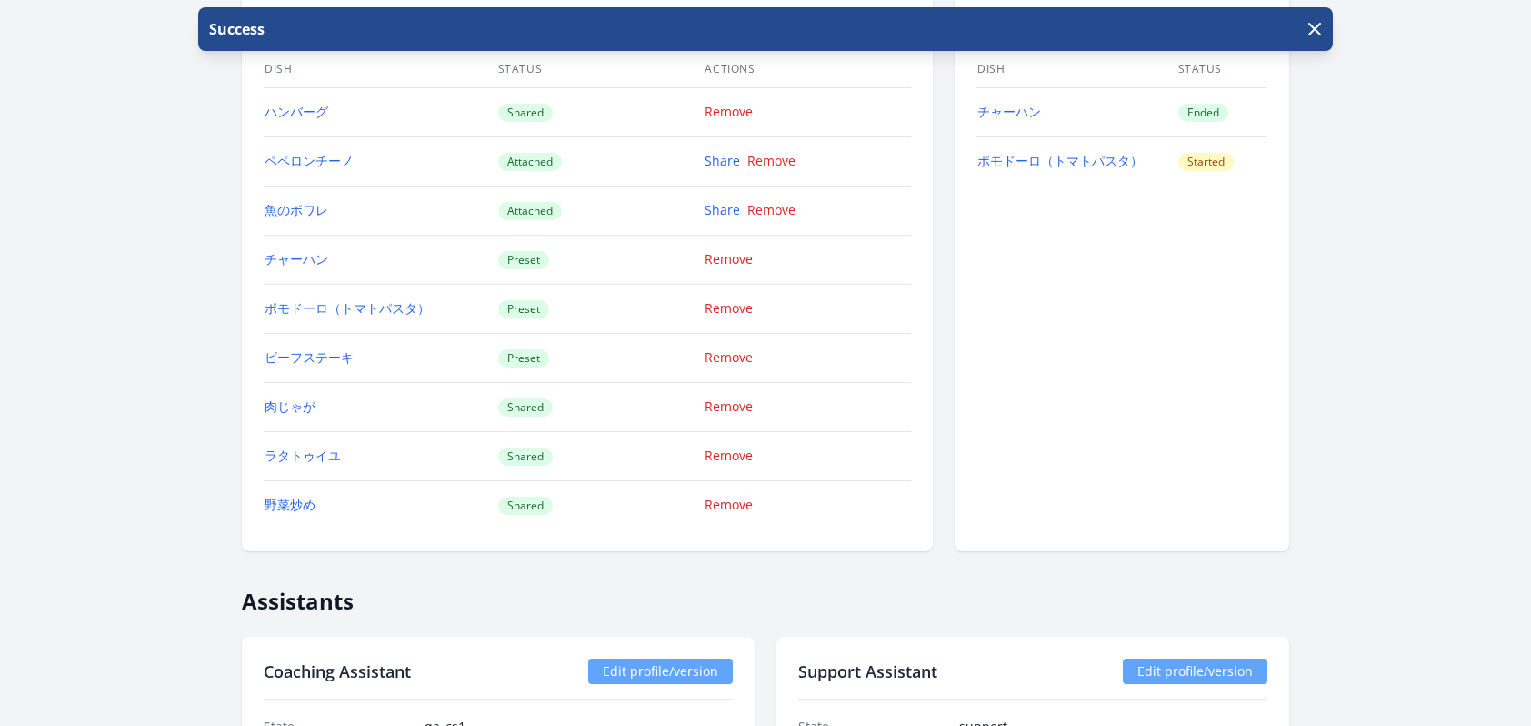
scroll to position [1647, 0]
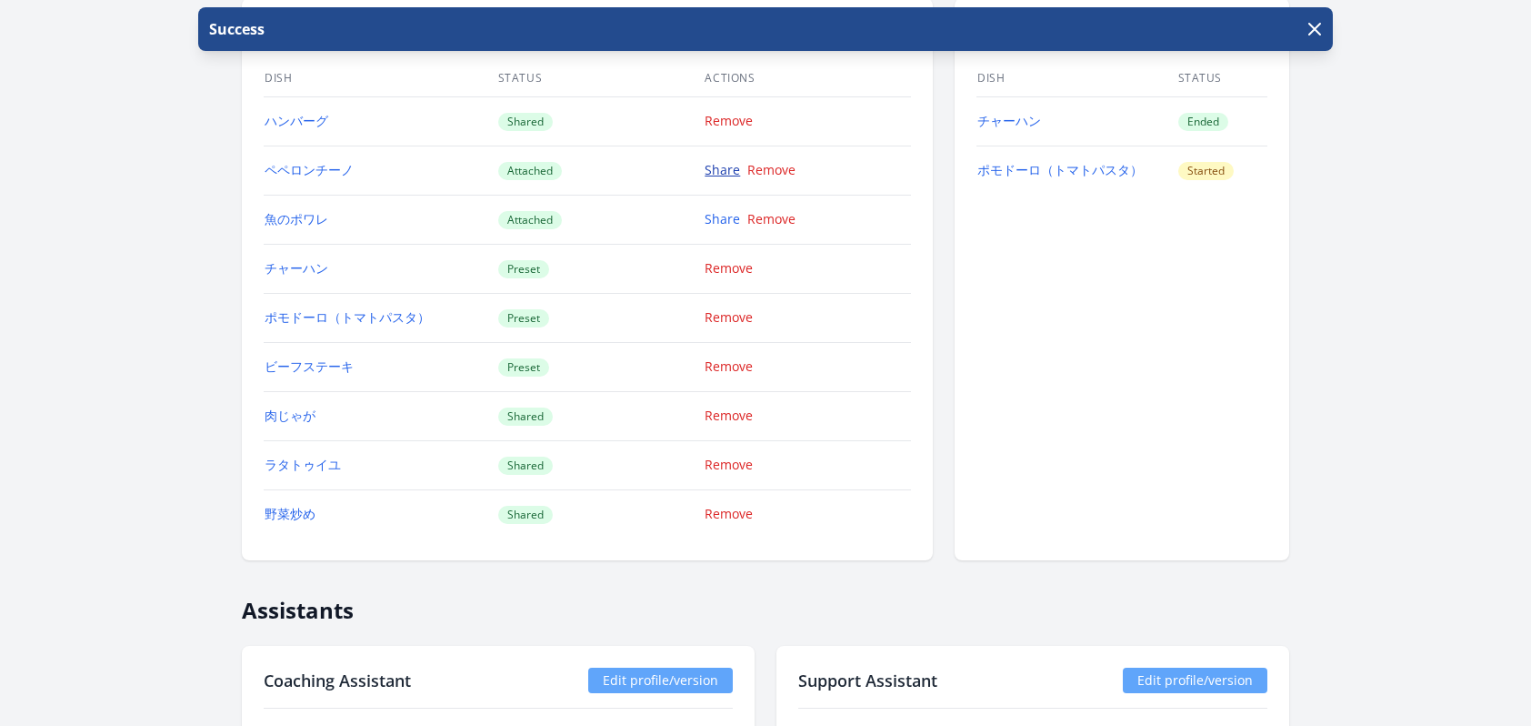
click at [726, 175] on link "Share" at bounding box center [722, 169] width 35 height 17
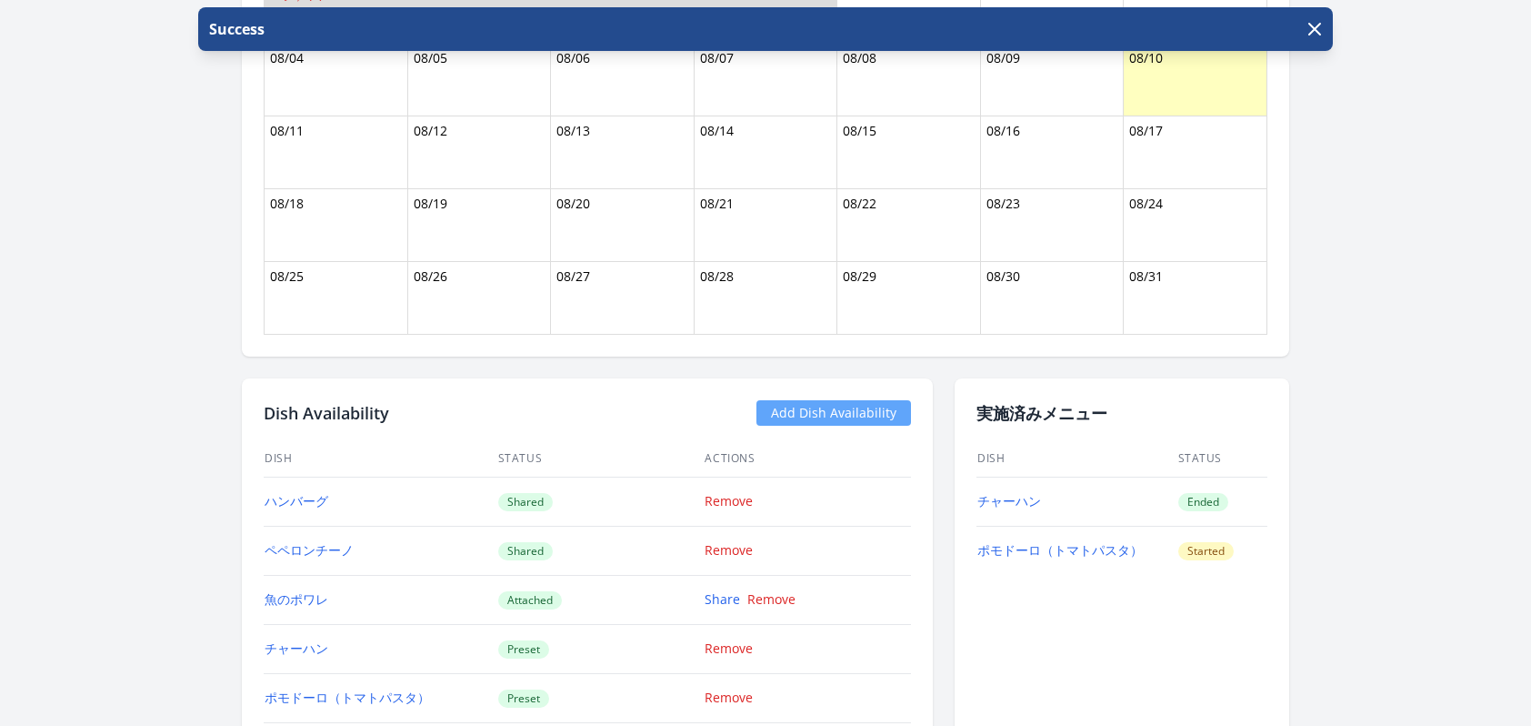
scroll to position [1605, 0]
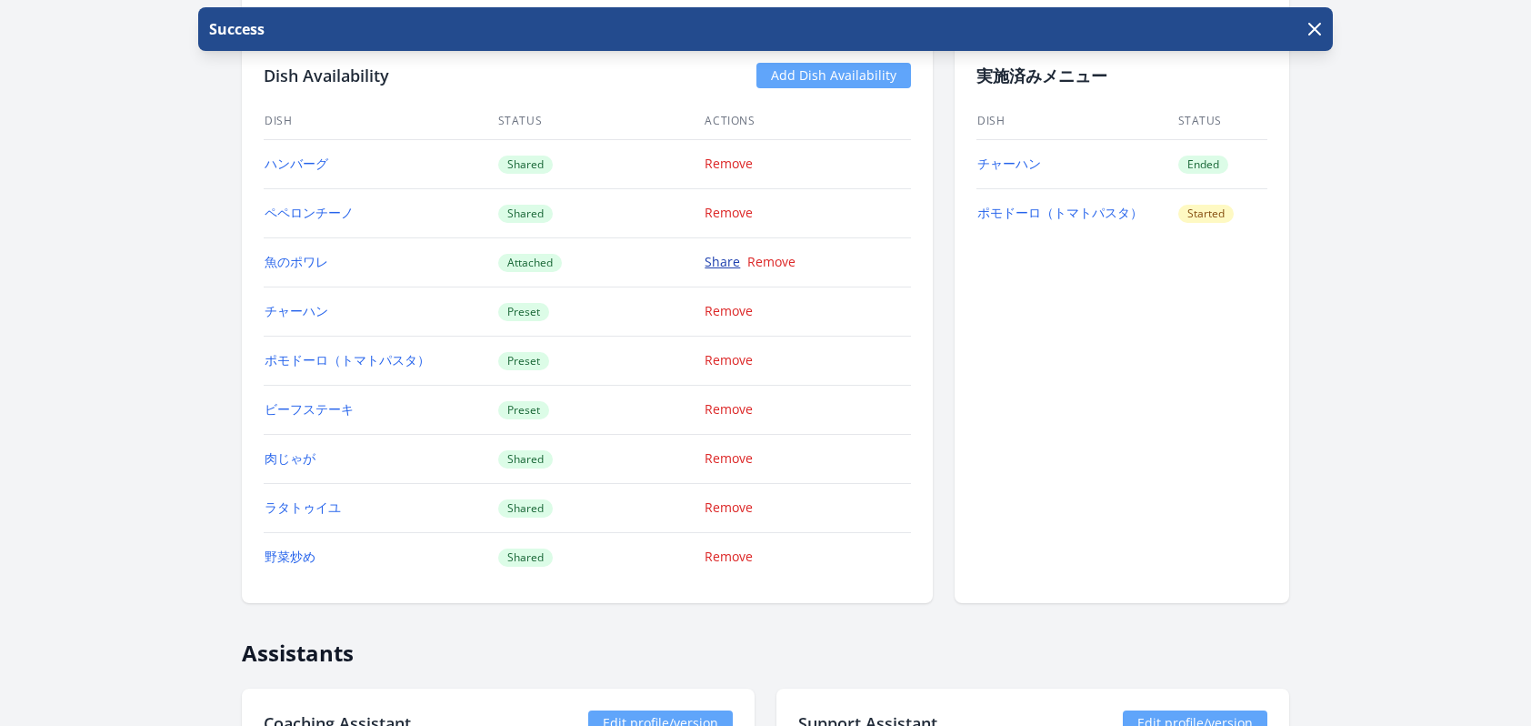
click at [706, 264] on link "Share" at bounding box center [722, 261] width 35 height 17
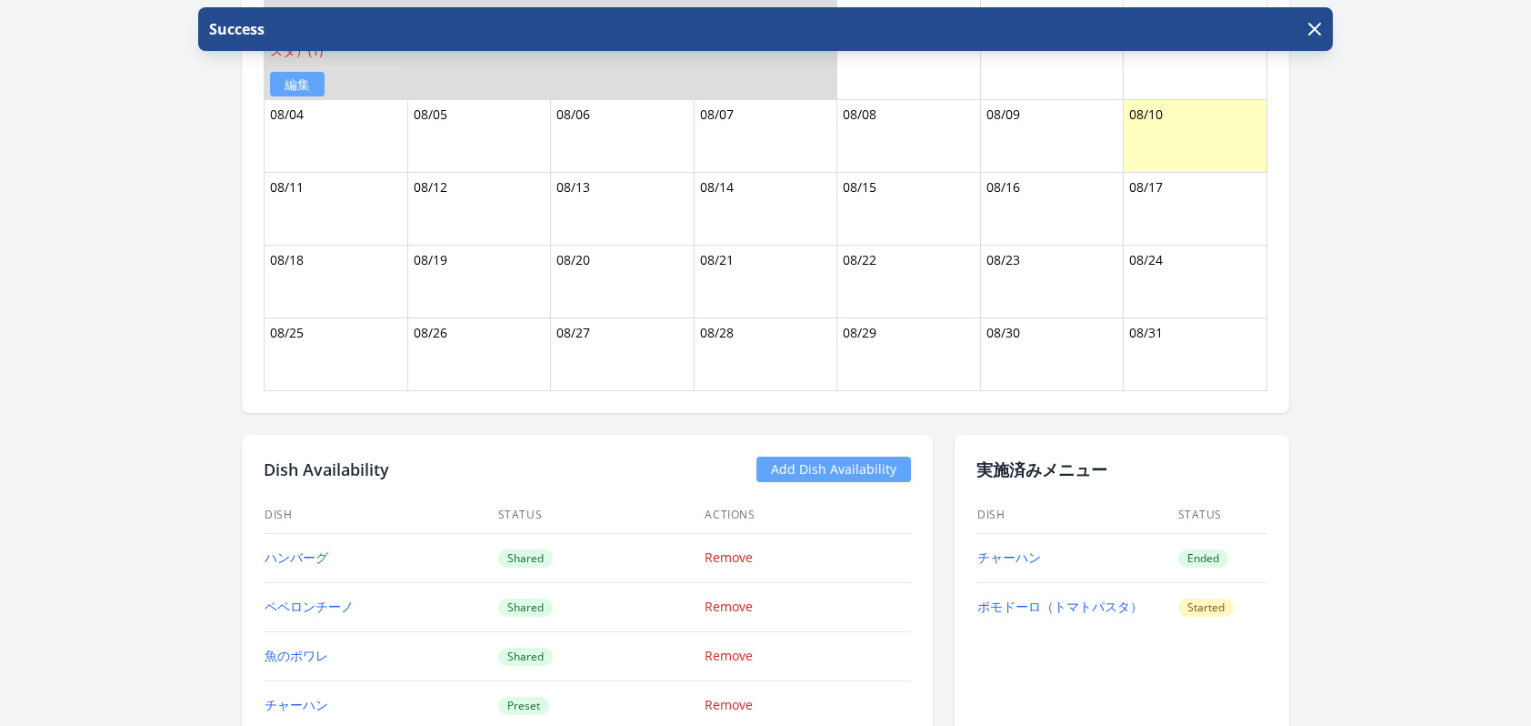
scroll to position [1406, 0]
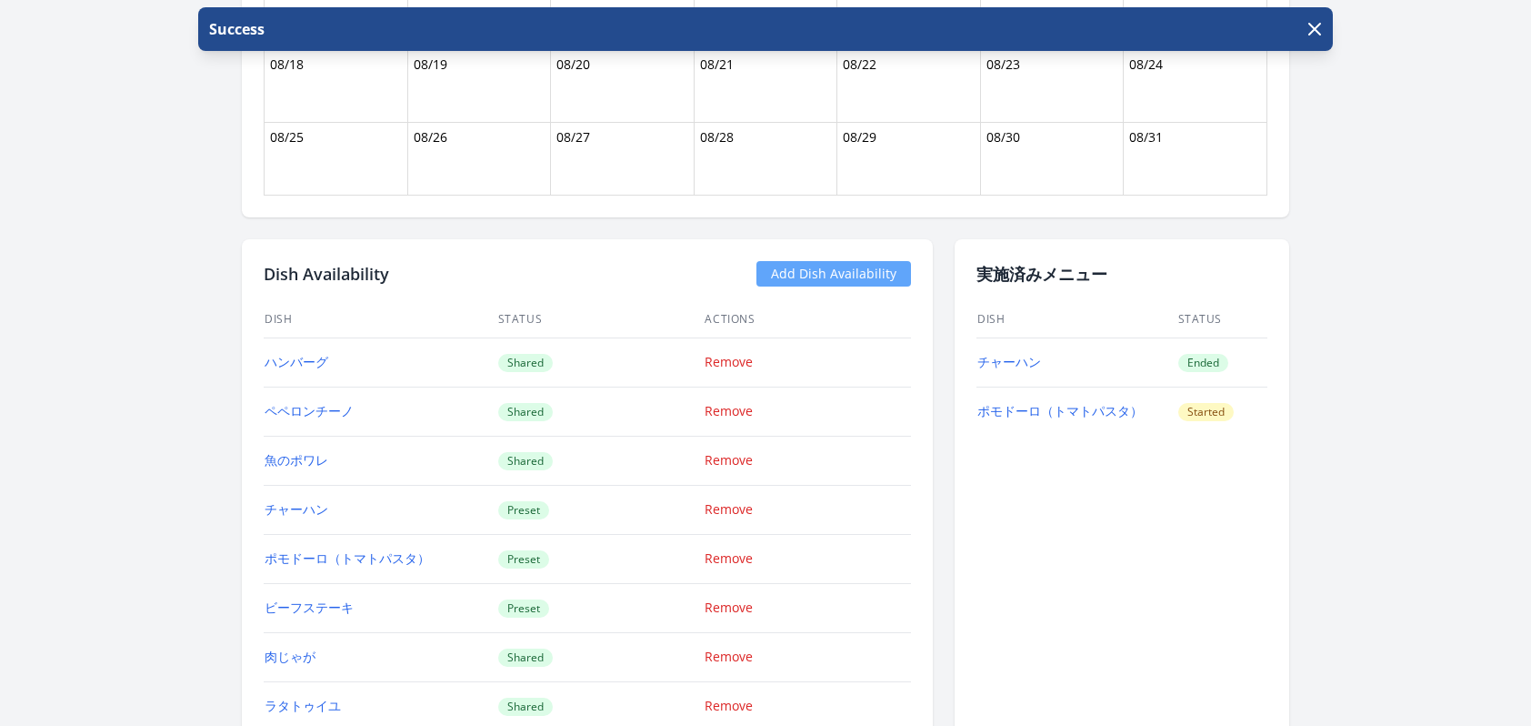
click at [808, 275] on link "Add Dish Availability" at bounding box center [833, 273] width 155 height 25
click at [806, 265] on link "Add Dish Availability" at bounding box center [833, 273] width 155 height 25
click at [796, 270] on link "Add Dish Availability" at bounding box center [833, 273] width 155 height 25
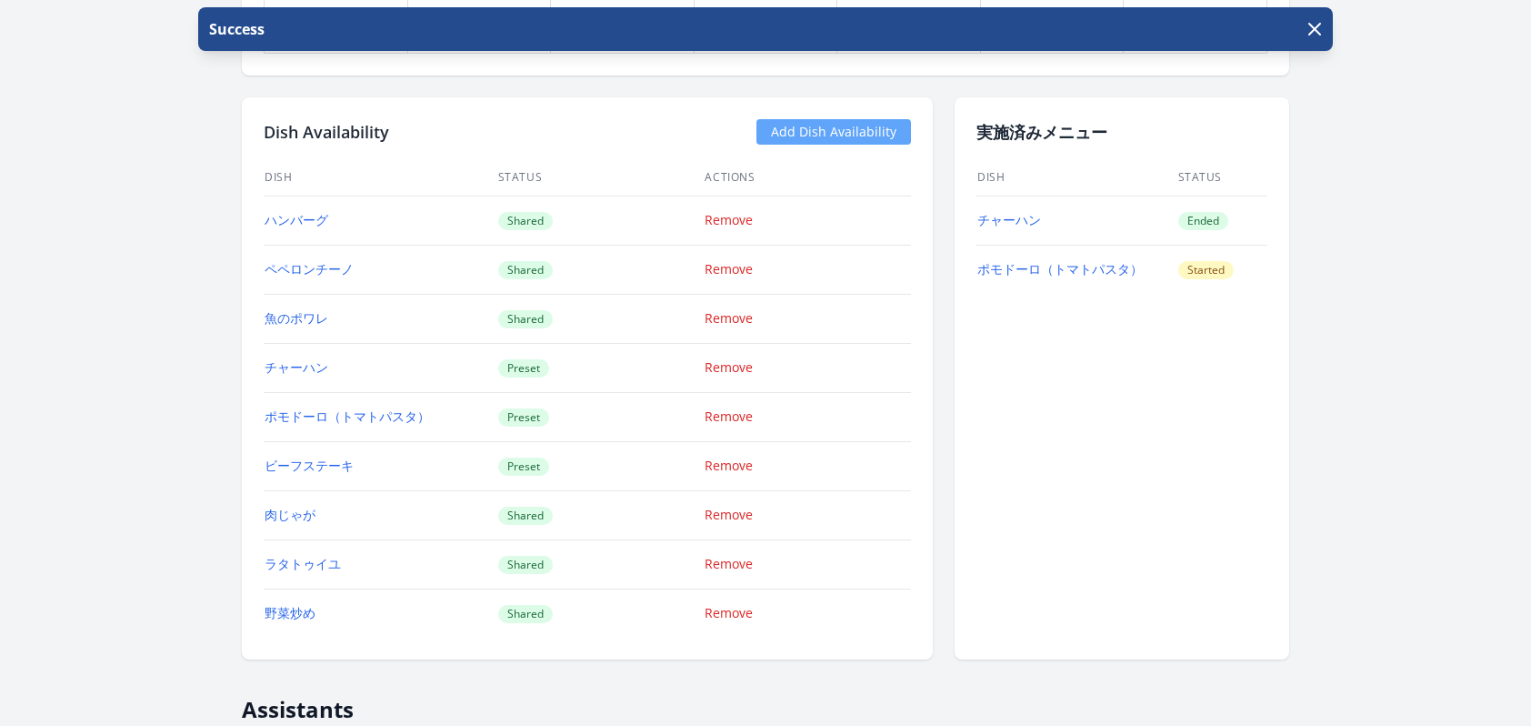
scroll to position [1549, 0]
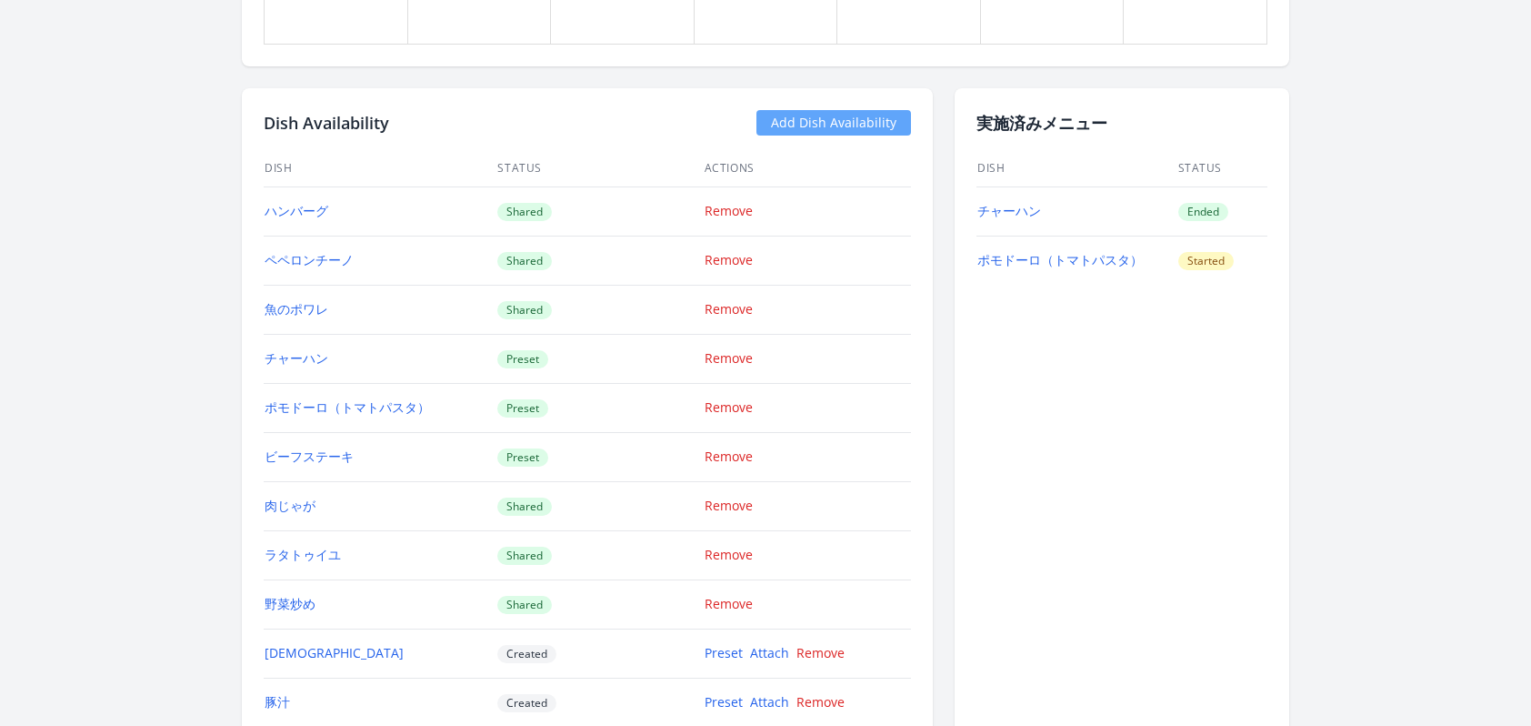
scroll to position [1888, 0]
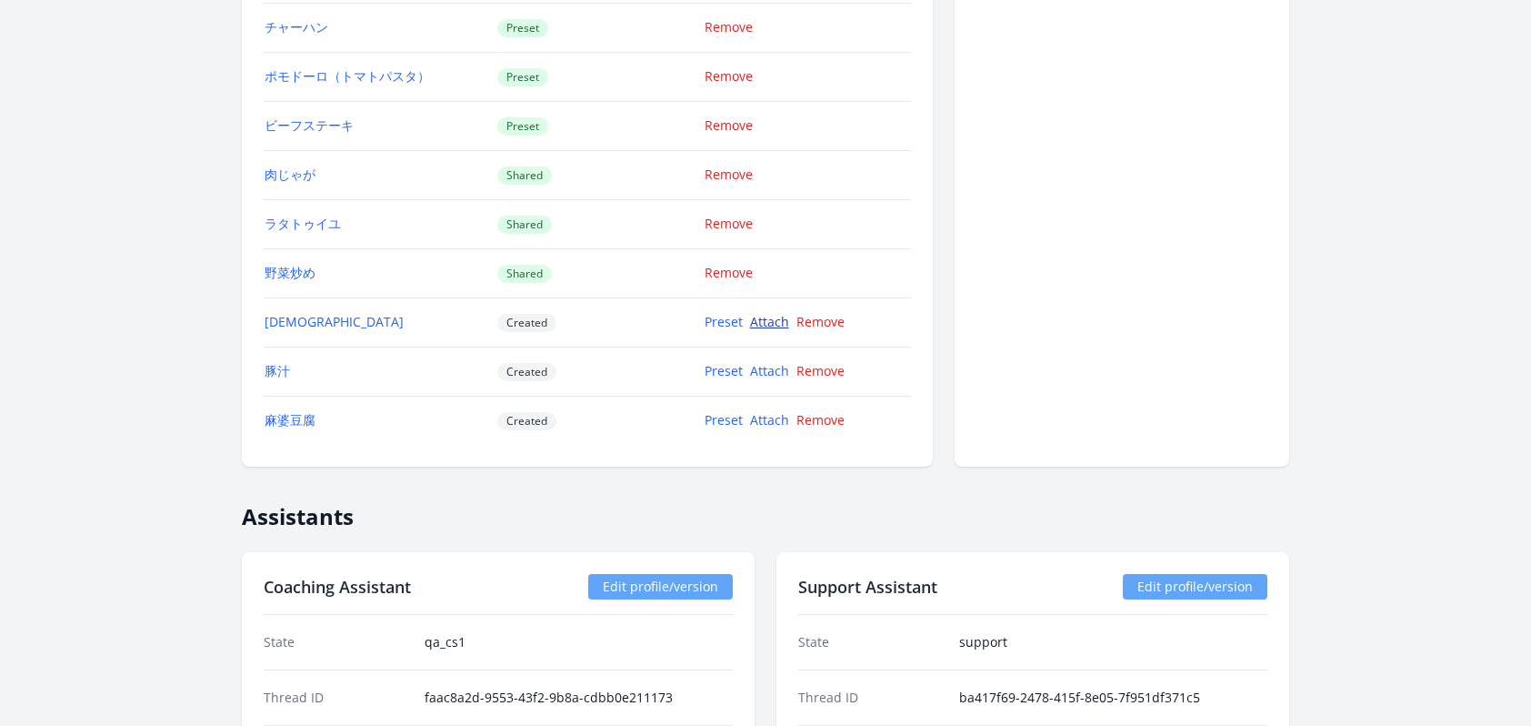
click at [779, 329] on link "Attach" at bounding box center [769, 321] width 39 height 17
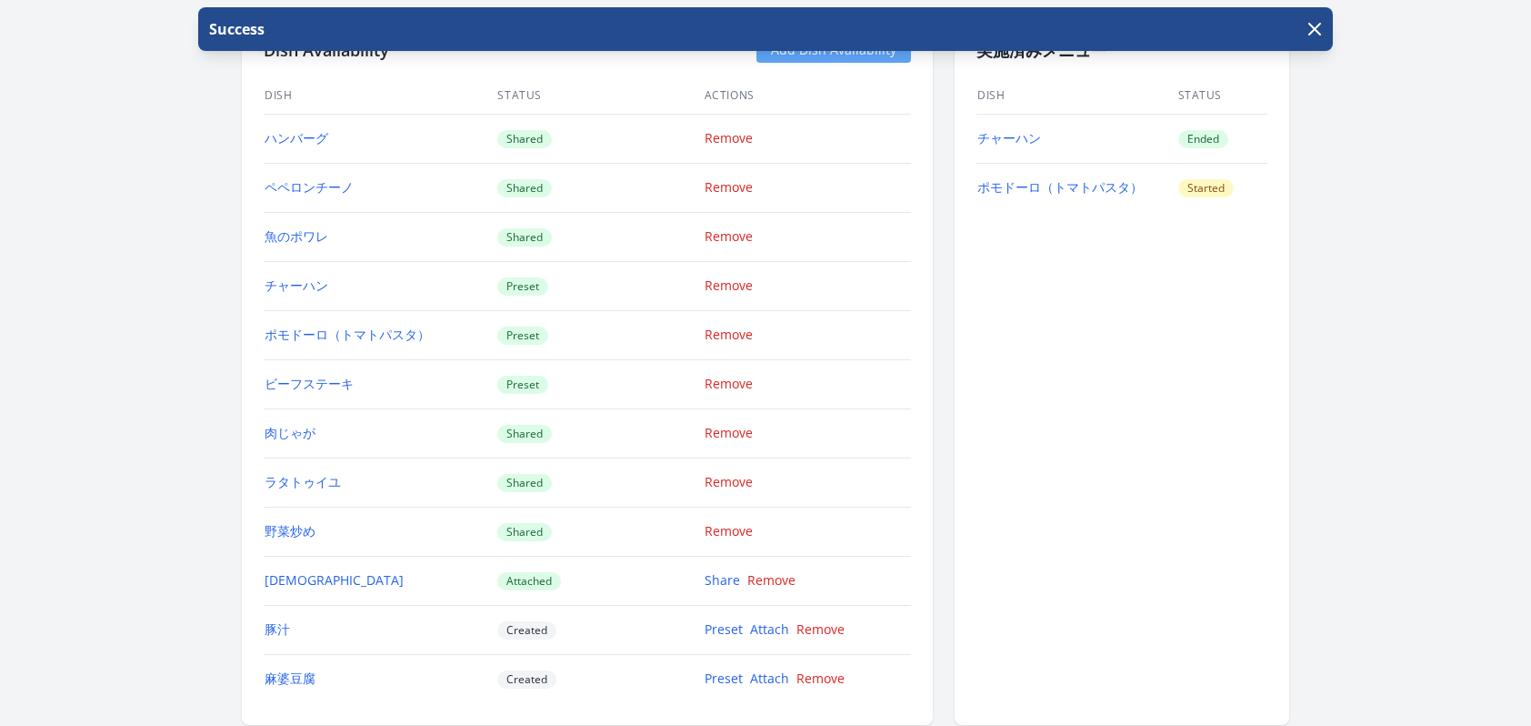
scroll to position [2062, 0]
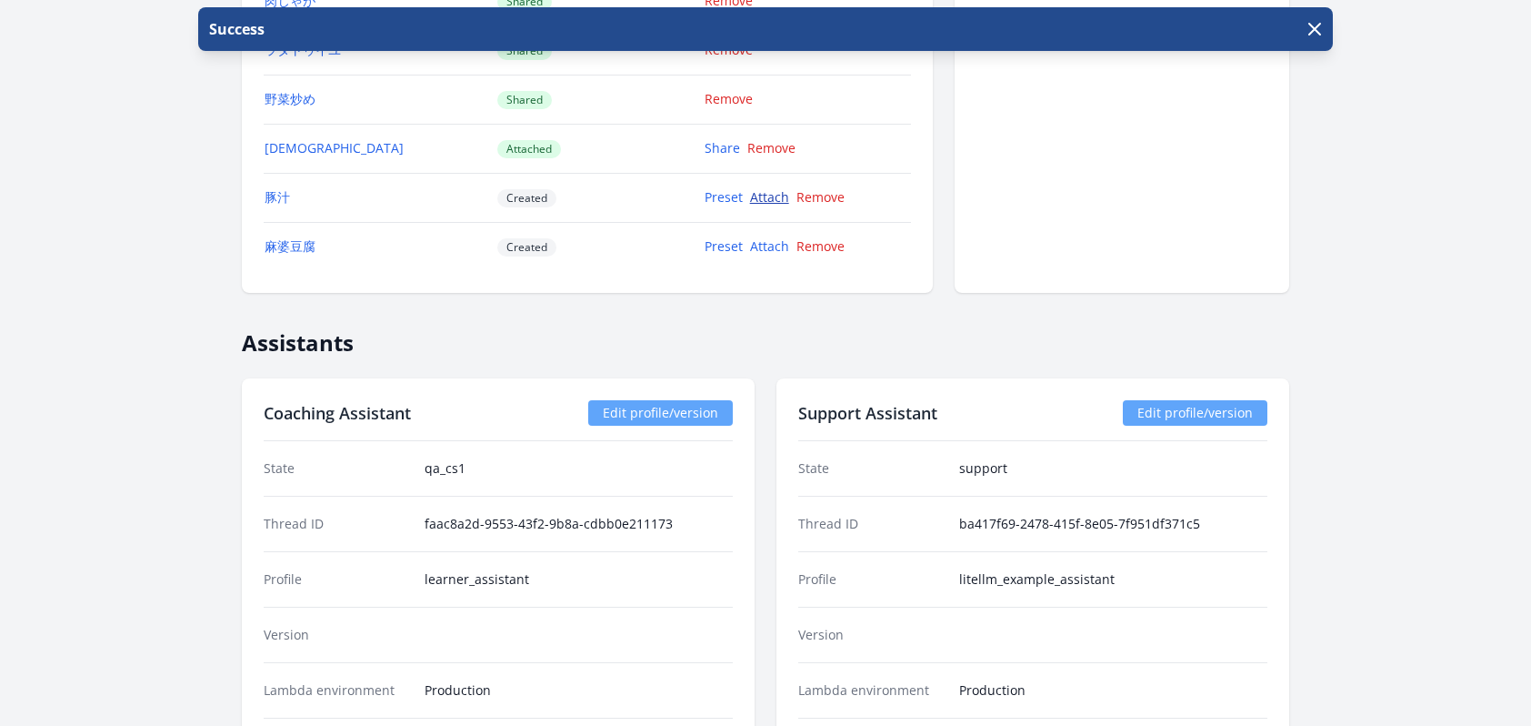
click at [767, 203] on link "Attach" at bounding box center [769, 196] width 39 height 17
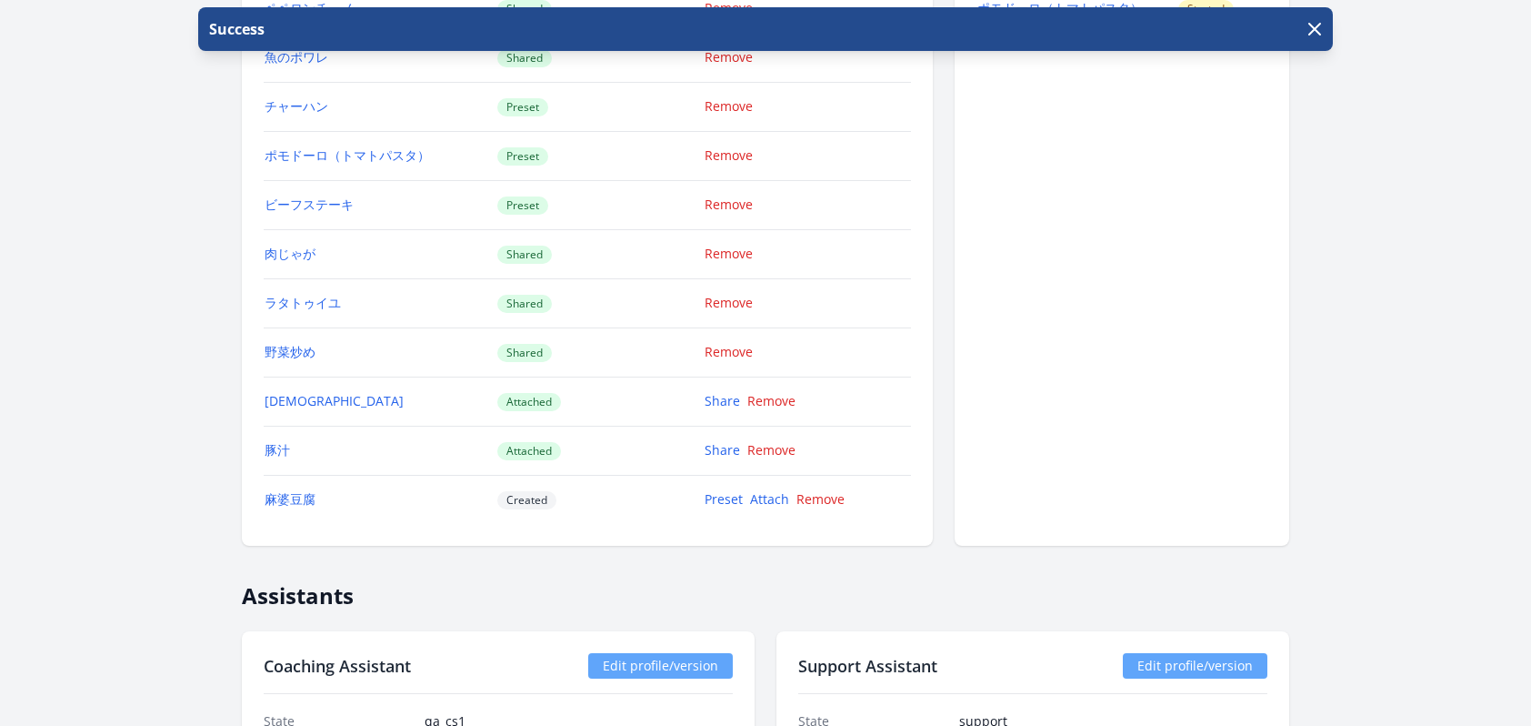
scroll to position [2027, 0]
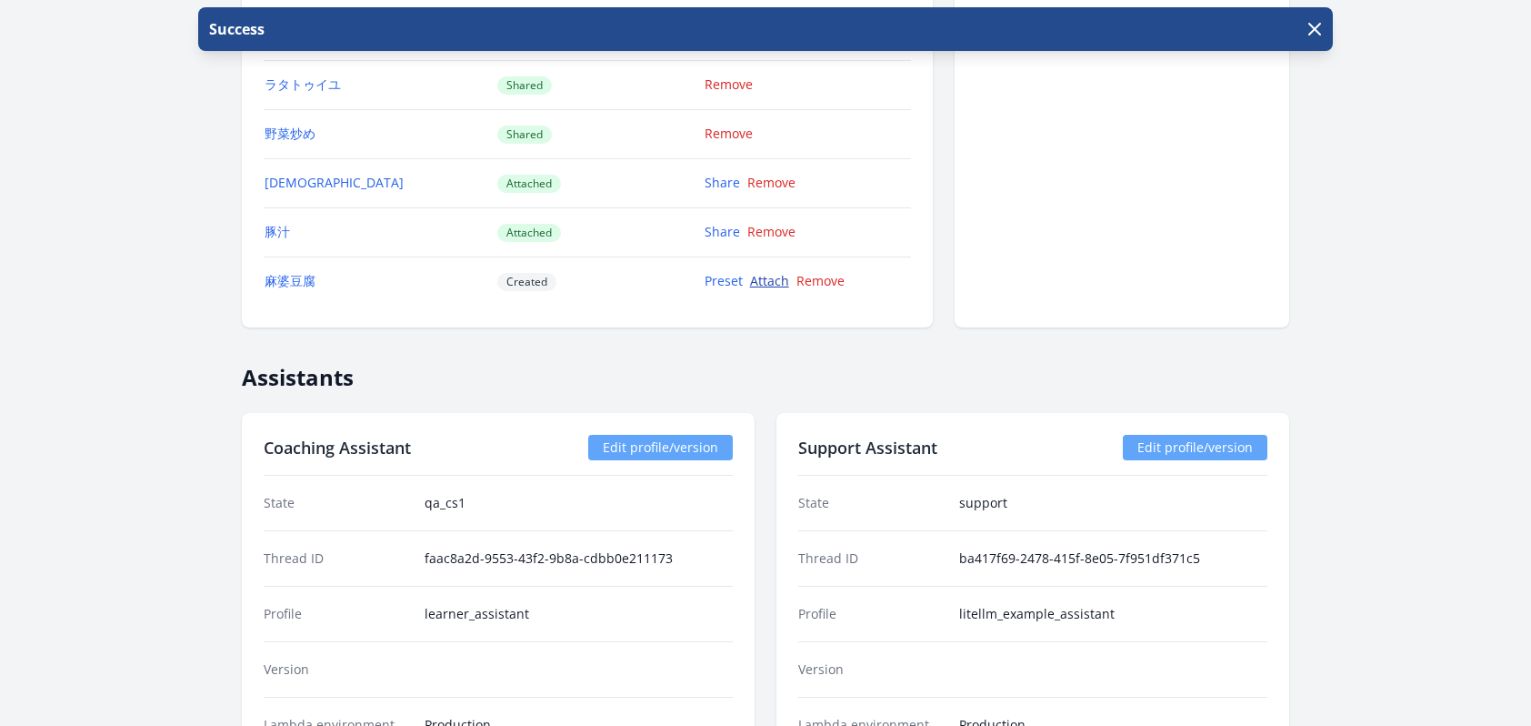
click at [779, 280] on link "Attach" at bounding box center [769, 280] width 39 height 17
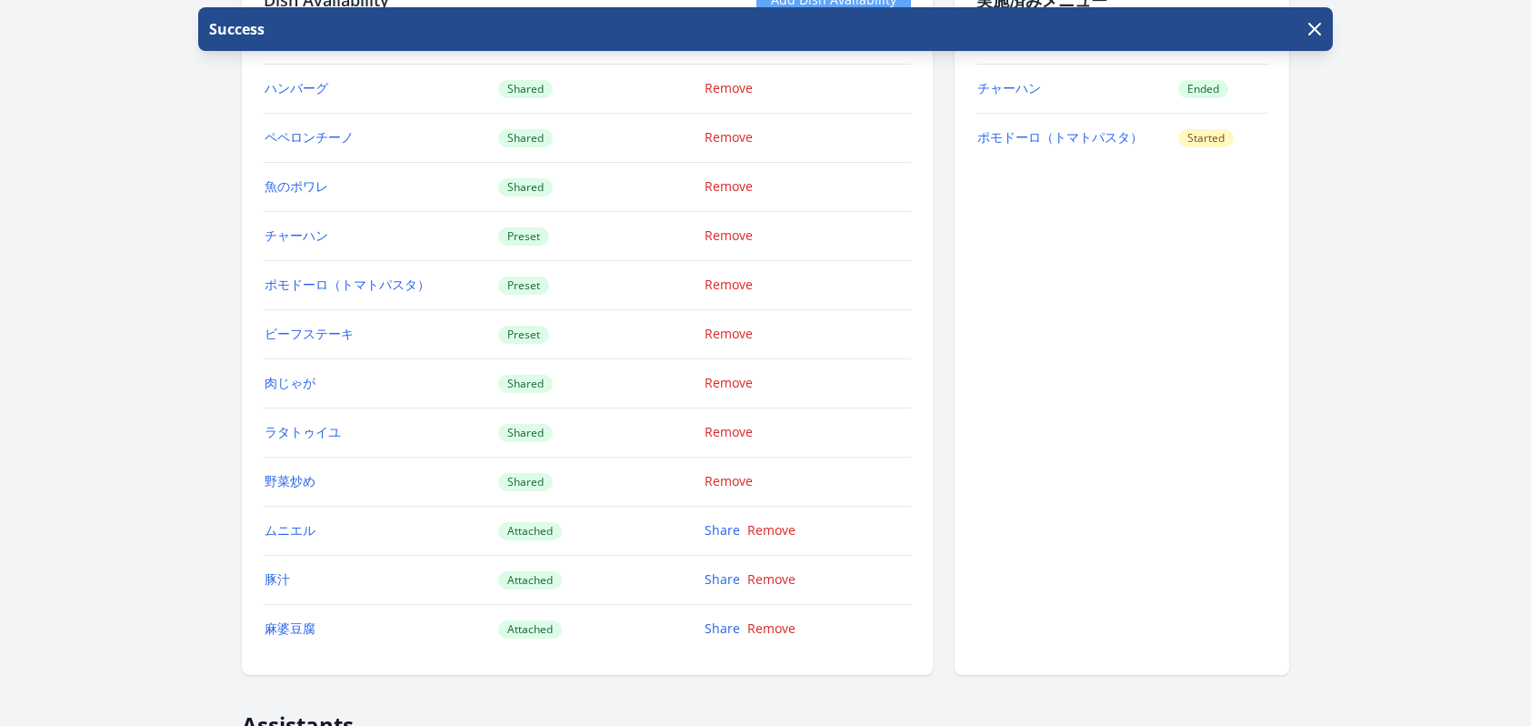
scroll to position [1882, 0]
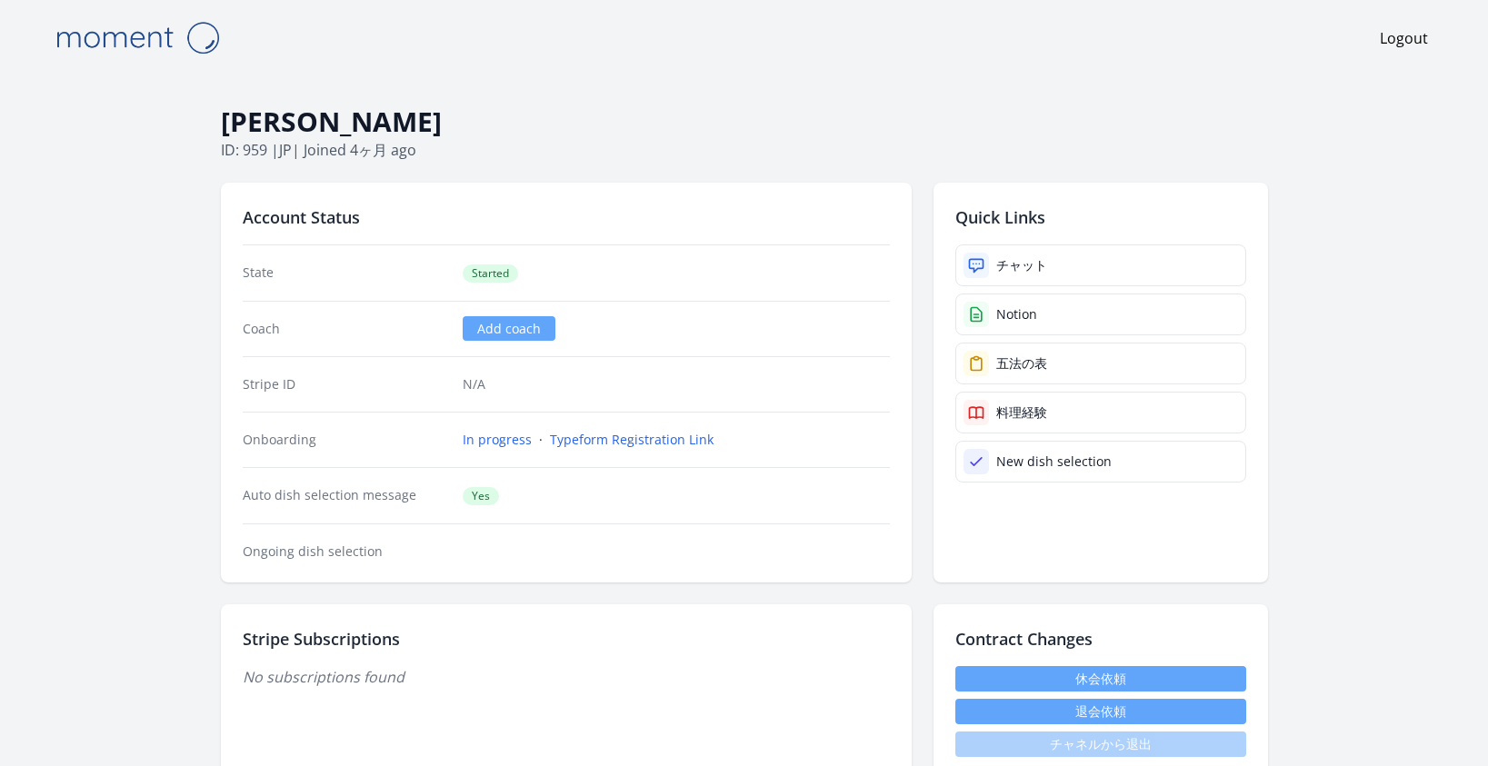
click at [494, 272] on span "Started" at bounding box center [490, 274] width 55 height 18
